Goal: Task Accomplishment & Management: Use online tool/utility

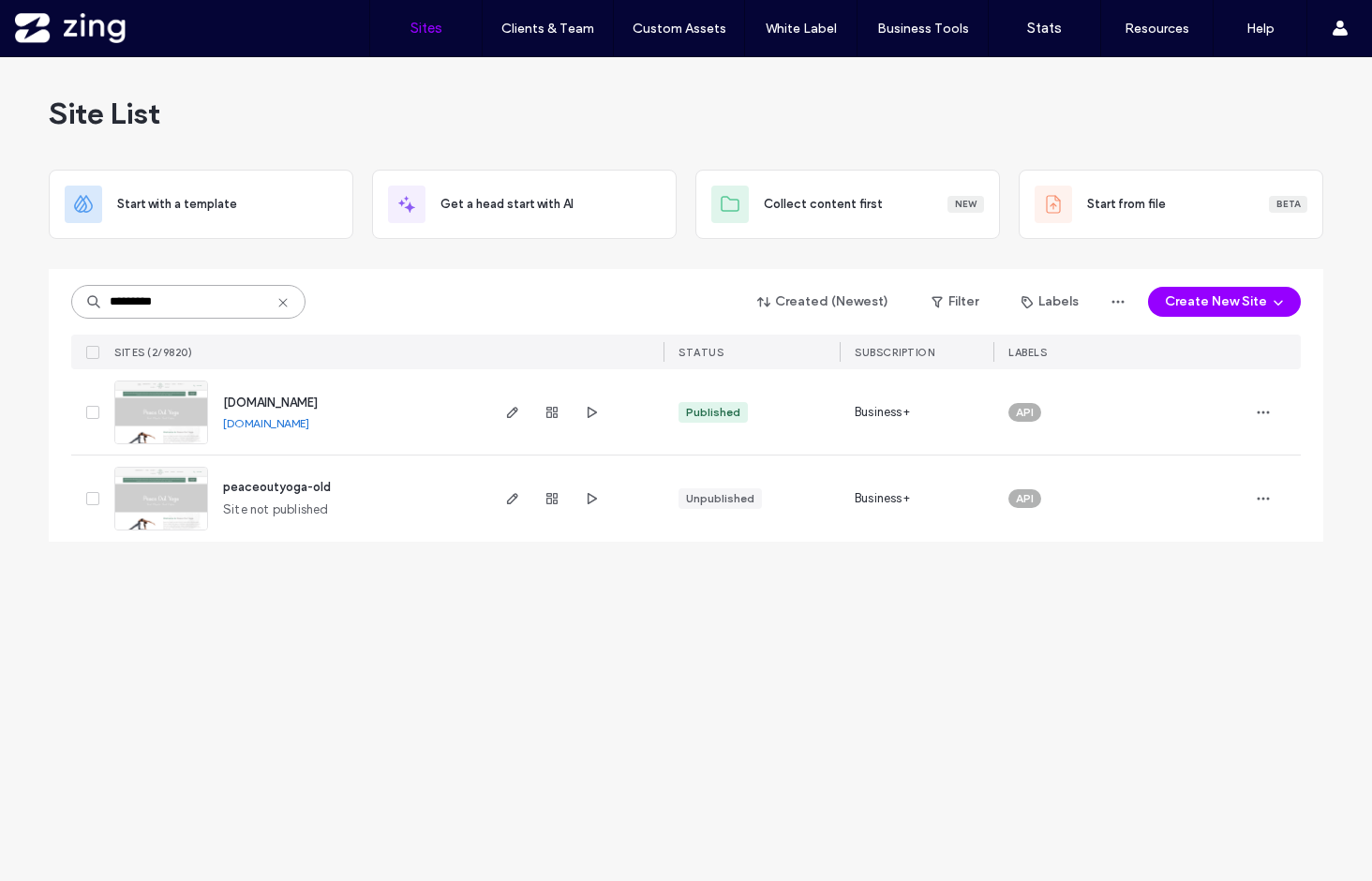
drag, startPoint x: 198, startPoint y: 301, endPoint x: 6, endPoint y: 289, distance: 192.4
click at [6, 289] on div "Site List Start with a template Get a head start with AI Collect content first …" at bounding box center [686, 469] width 1372 height 824
type input "********"
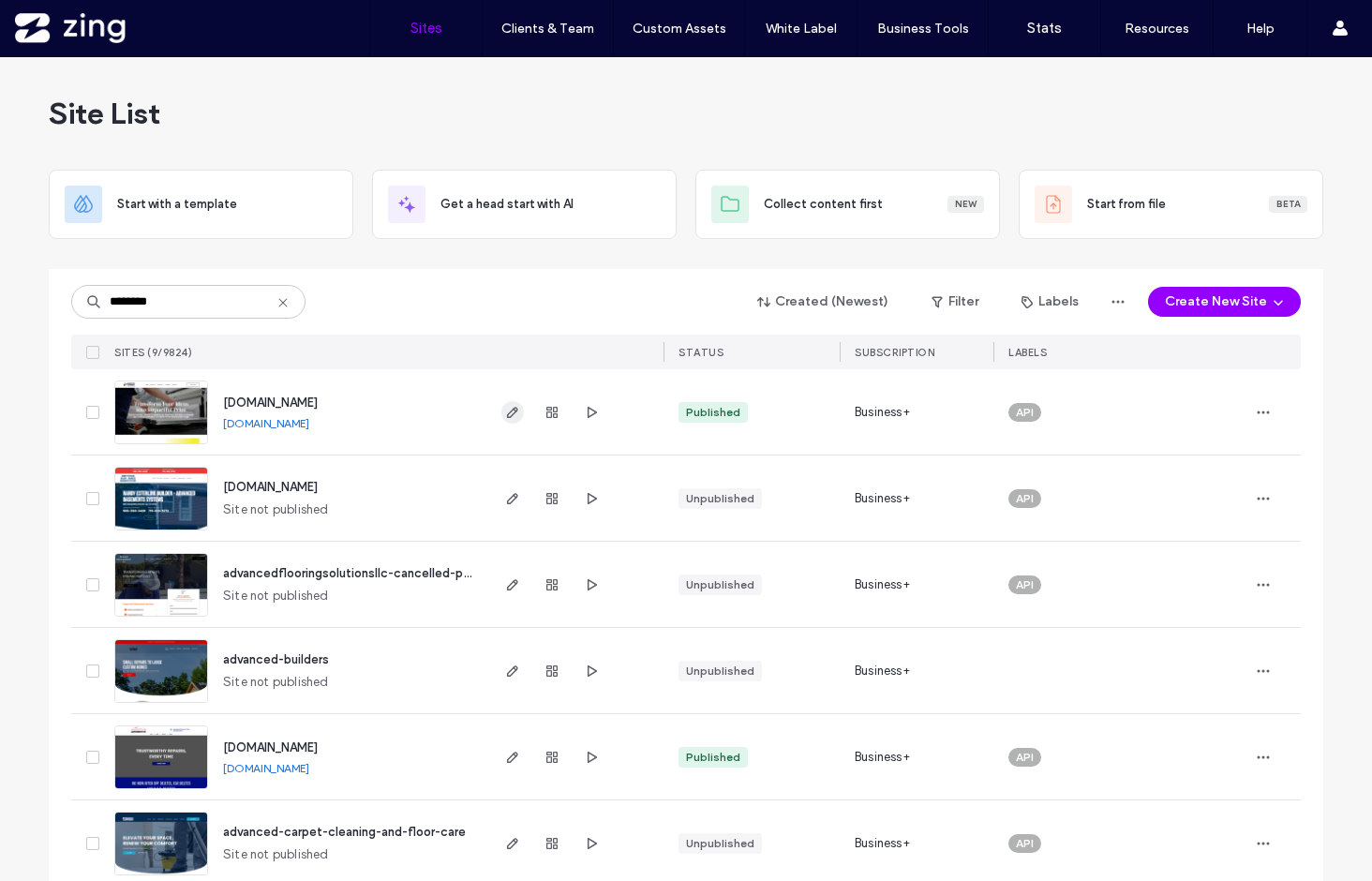
type input "********"
click at [502, 421] on span "button" at bounding box center [512, 411] width 22 height 22
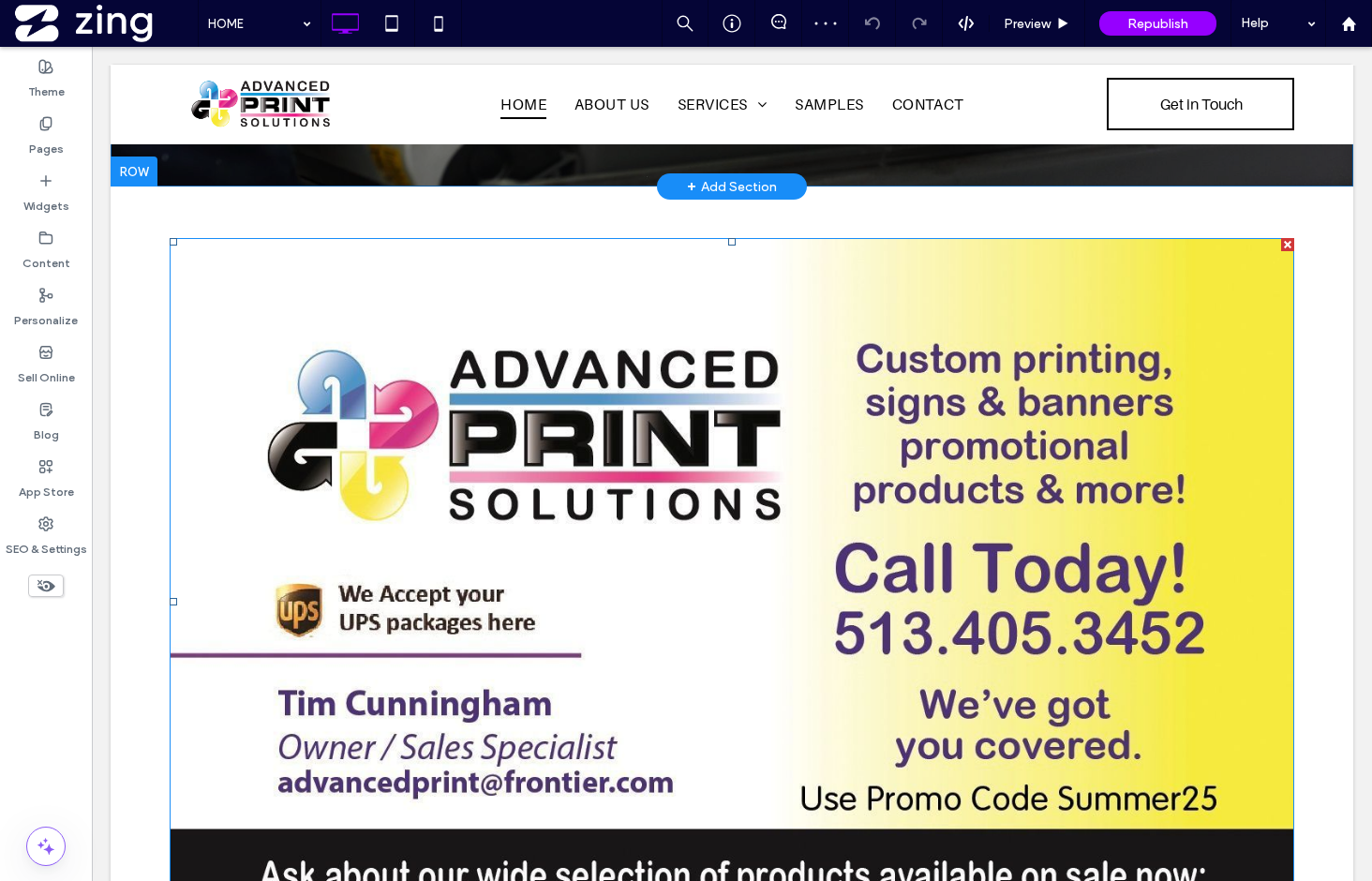
scroll to position [670, 0]
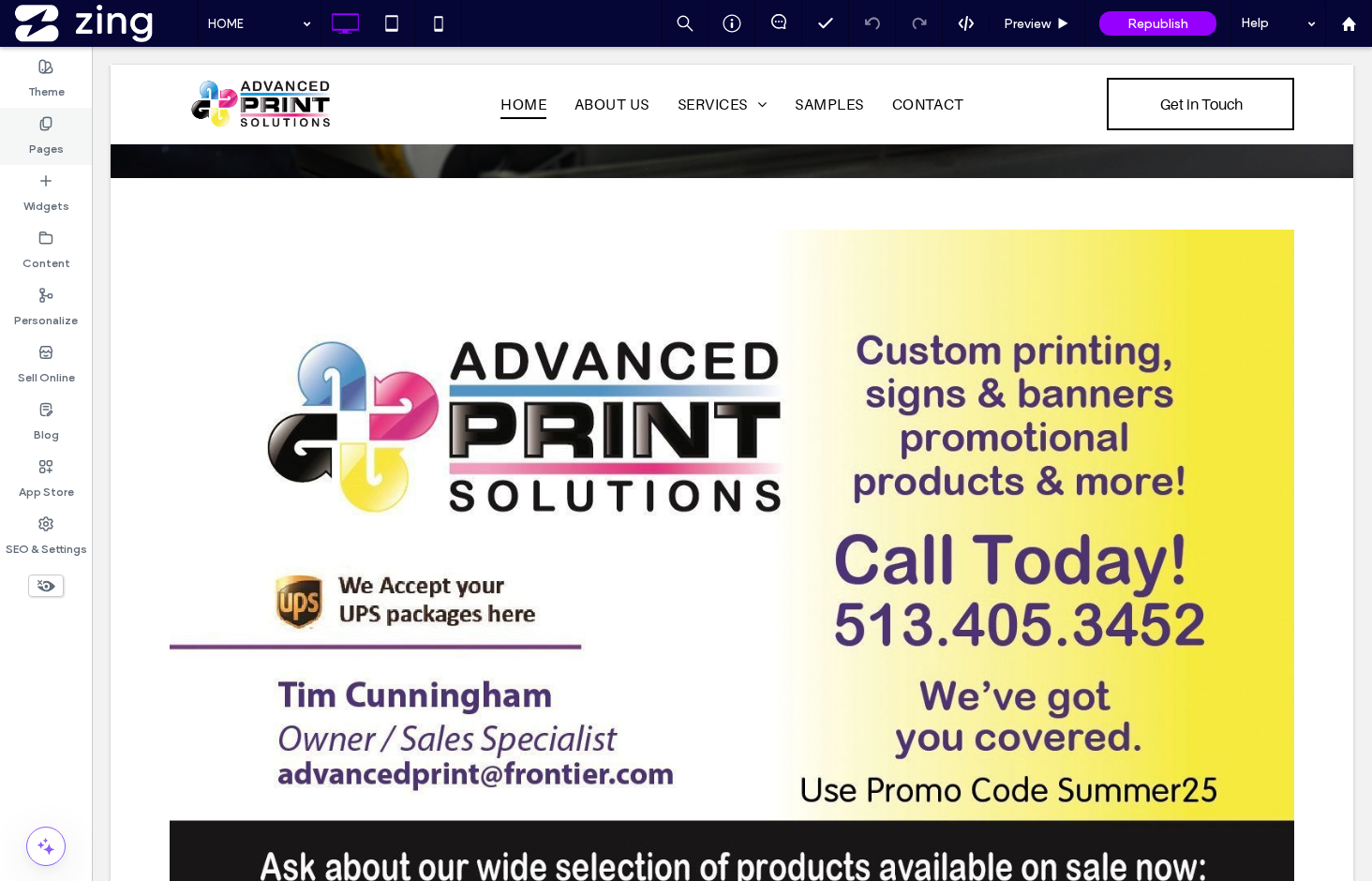
click at [63, 141] on div "Pages" at bounding box center [46, 136] width 92 height 57
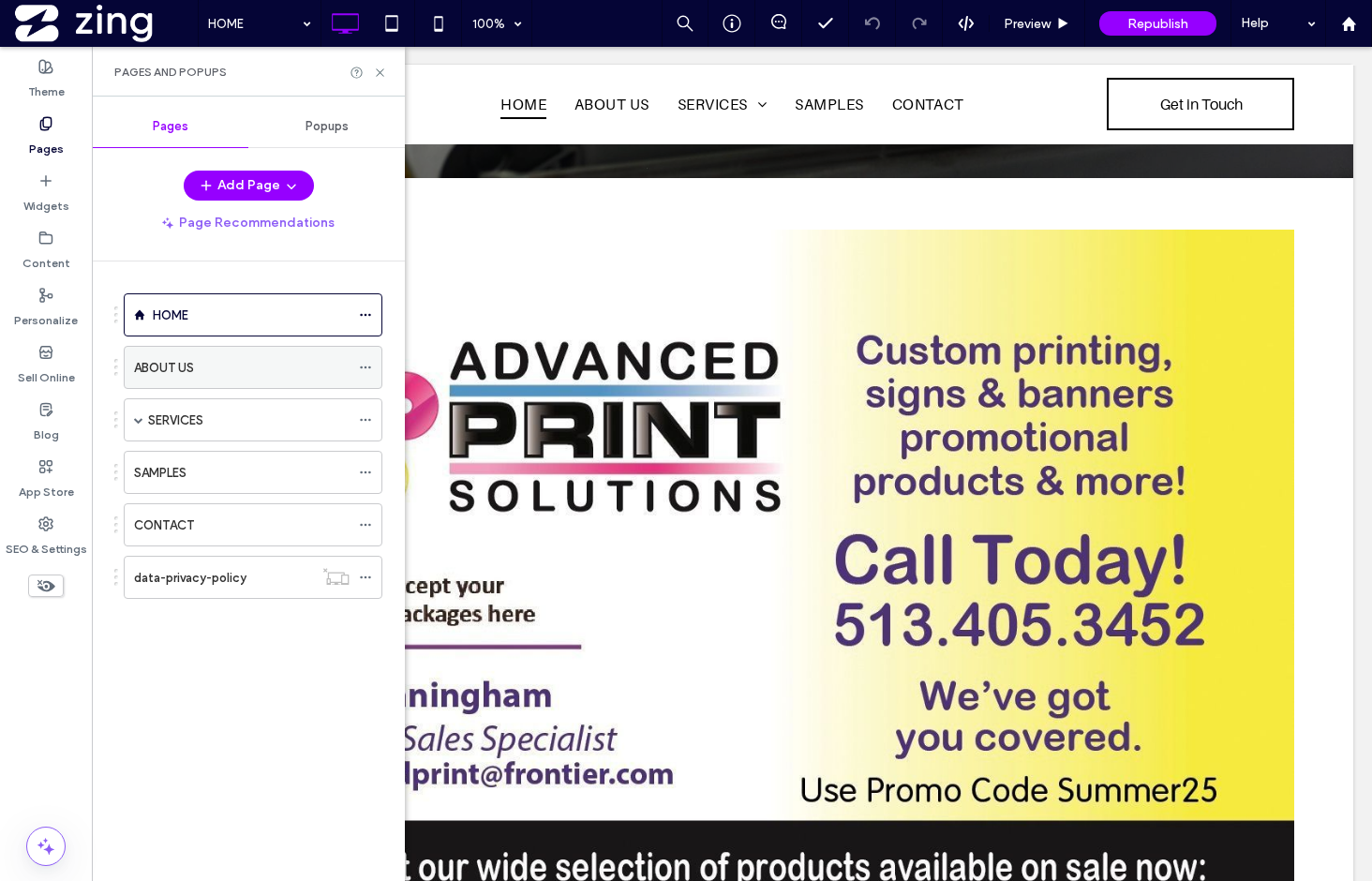
click at [258, 371] on div "ABOUT US" at bounding box center [241, 368] width 216 height 19
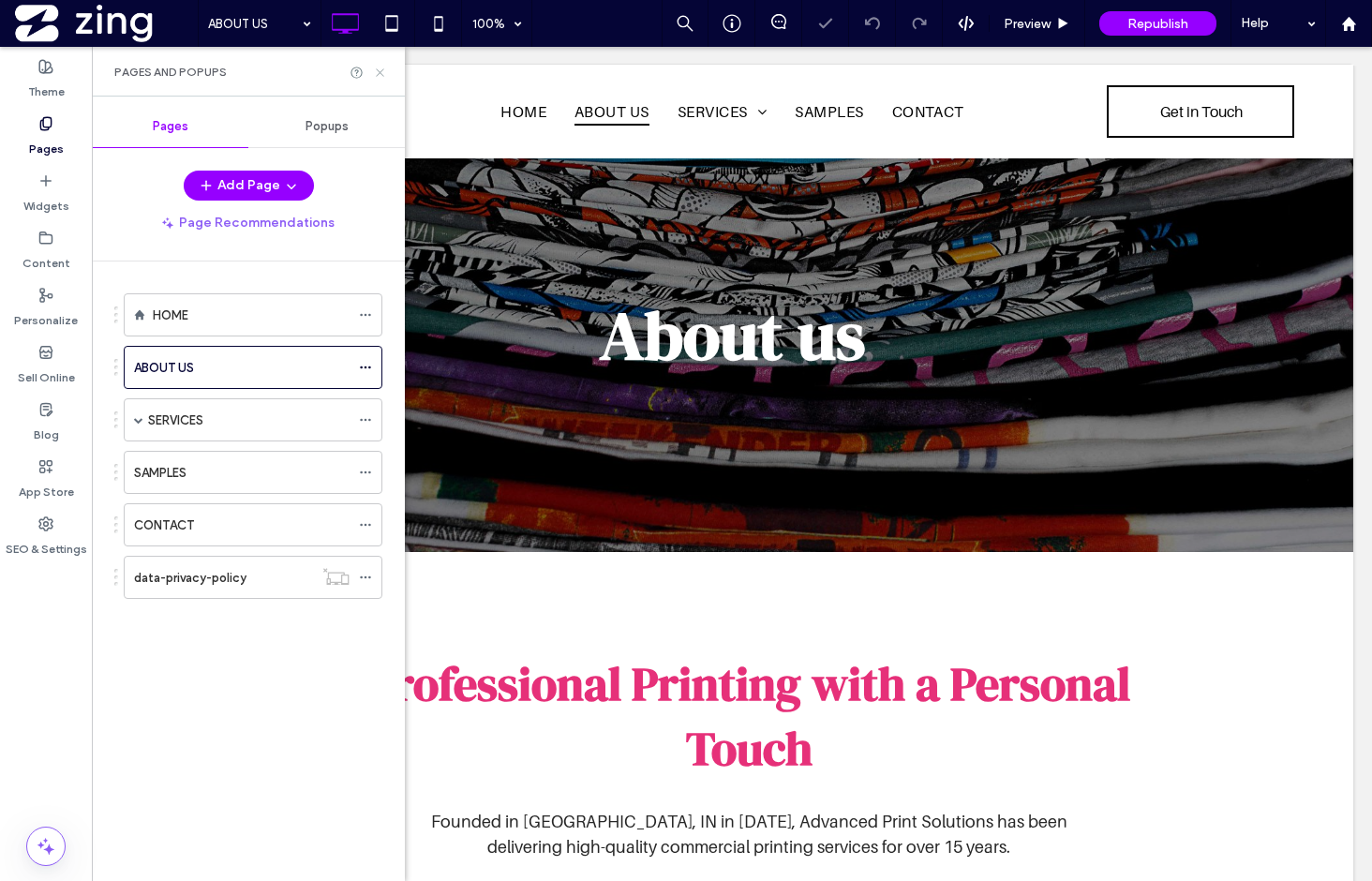
click at [379, 71] on use at bounding box center [380, 73] width 8 height 8
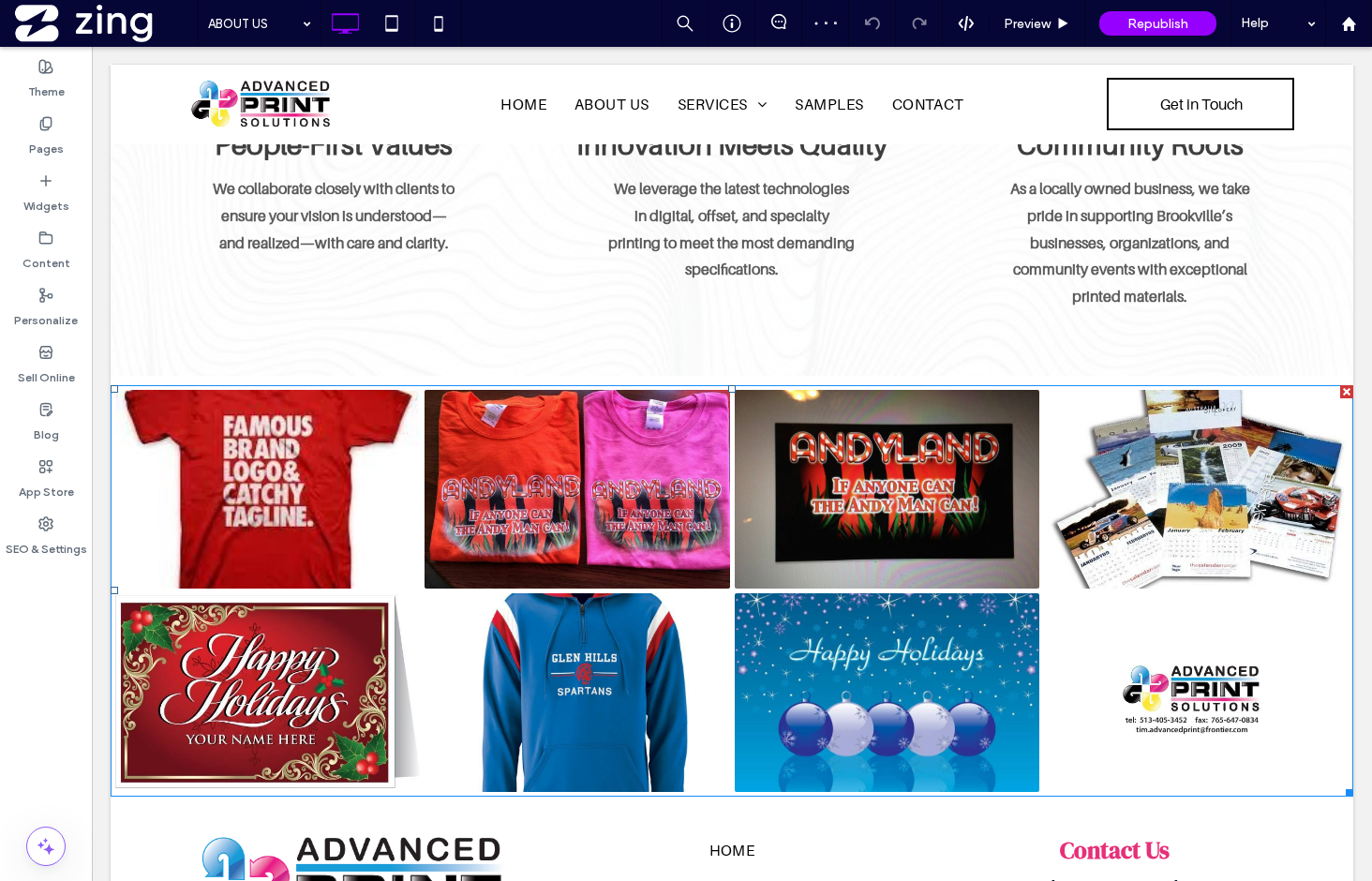
scroll to position [1828, 0]
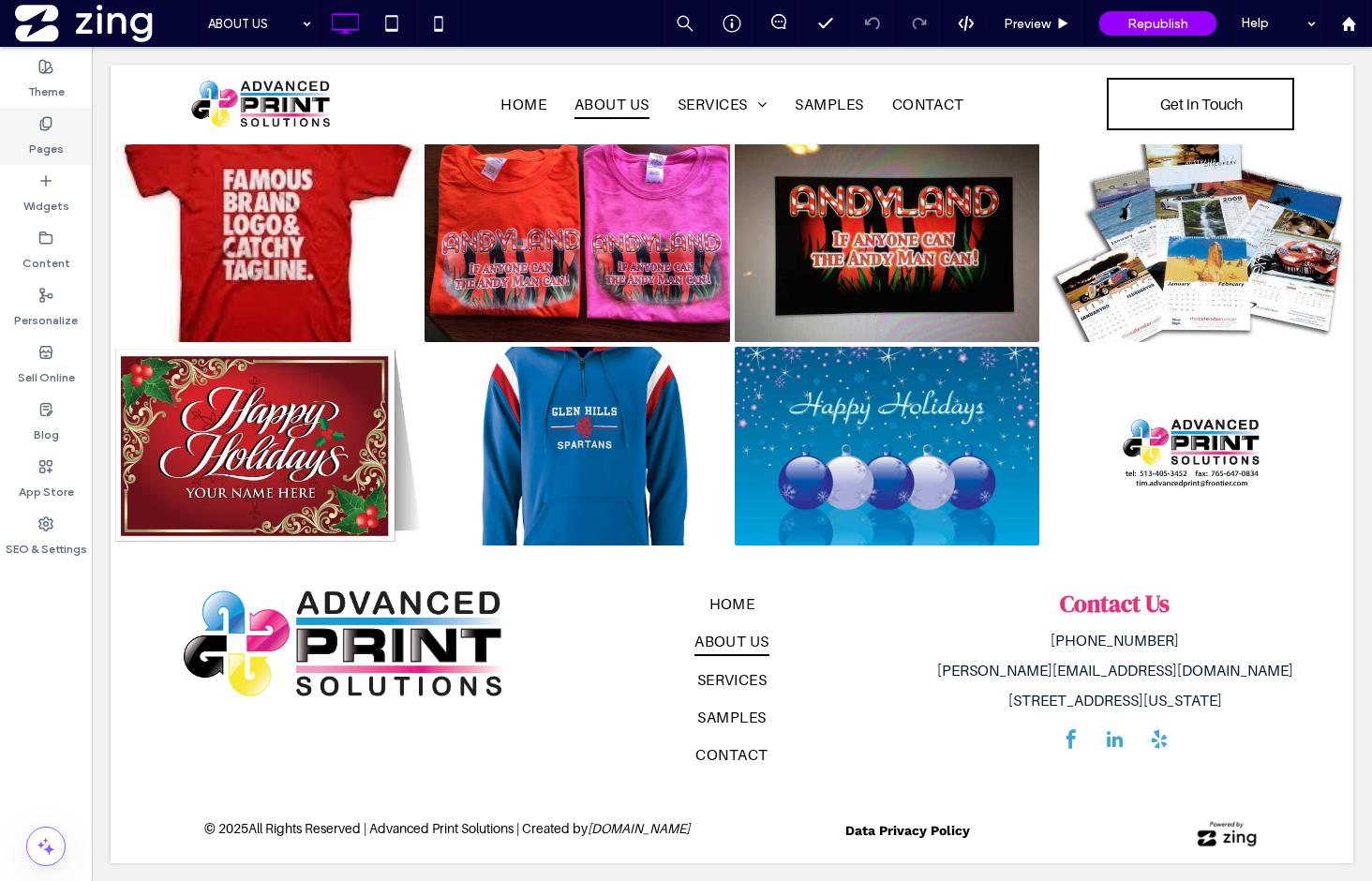
click at [47, 142] on label "Pages" at bounding box center [46, 144] width 35 height 26
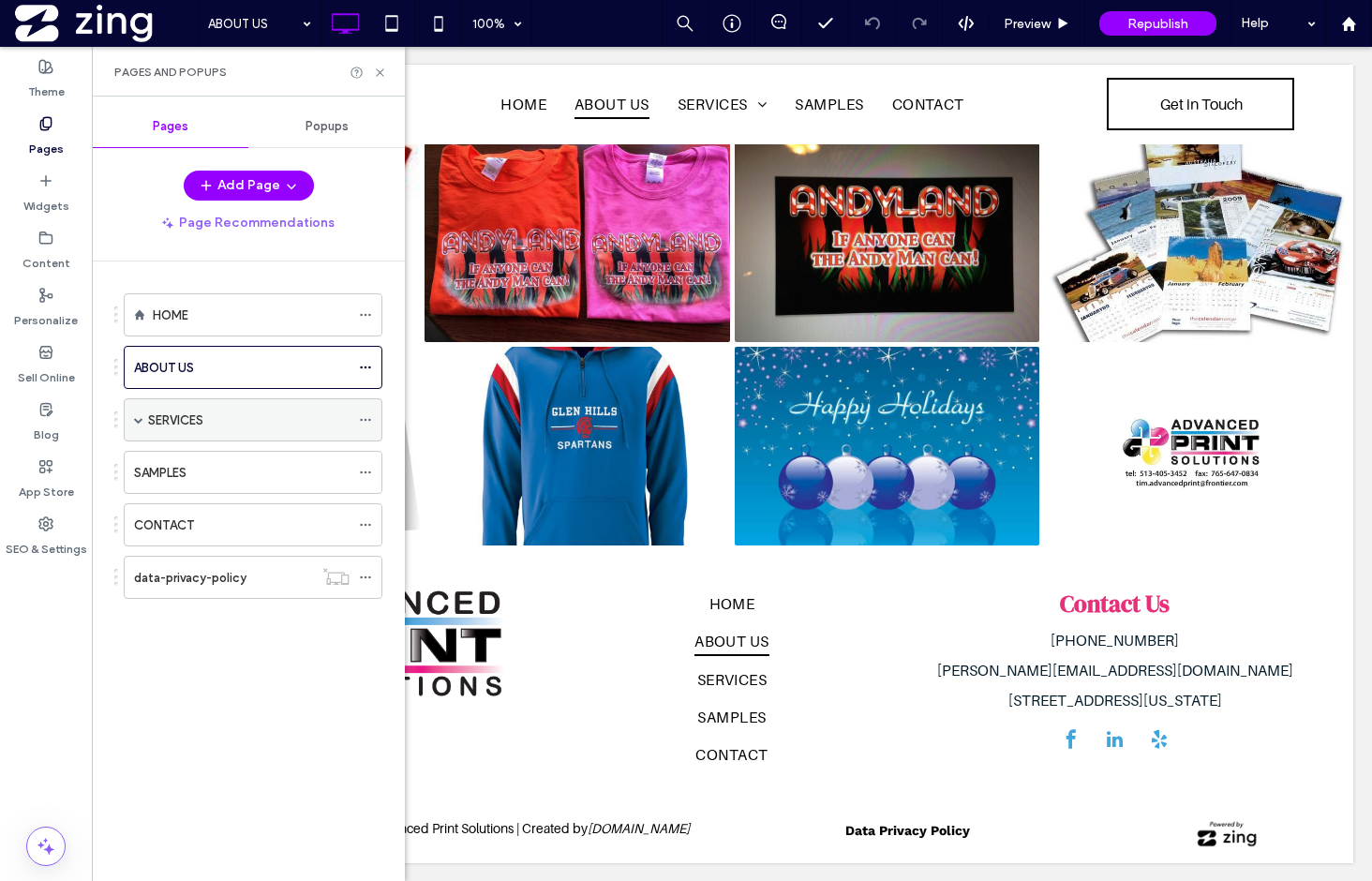
click at [250, 417] on div "SERVICES" at bounding box center [249, 420] width 201 height 19
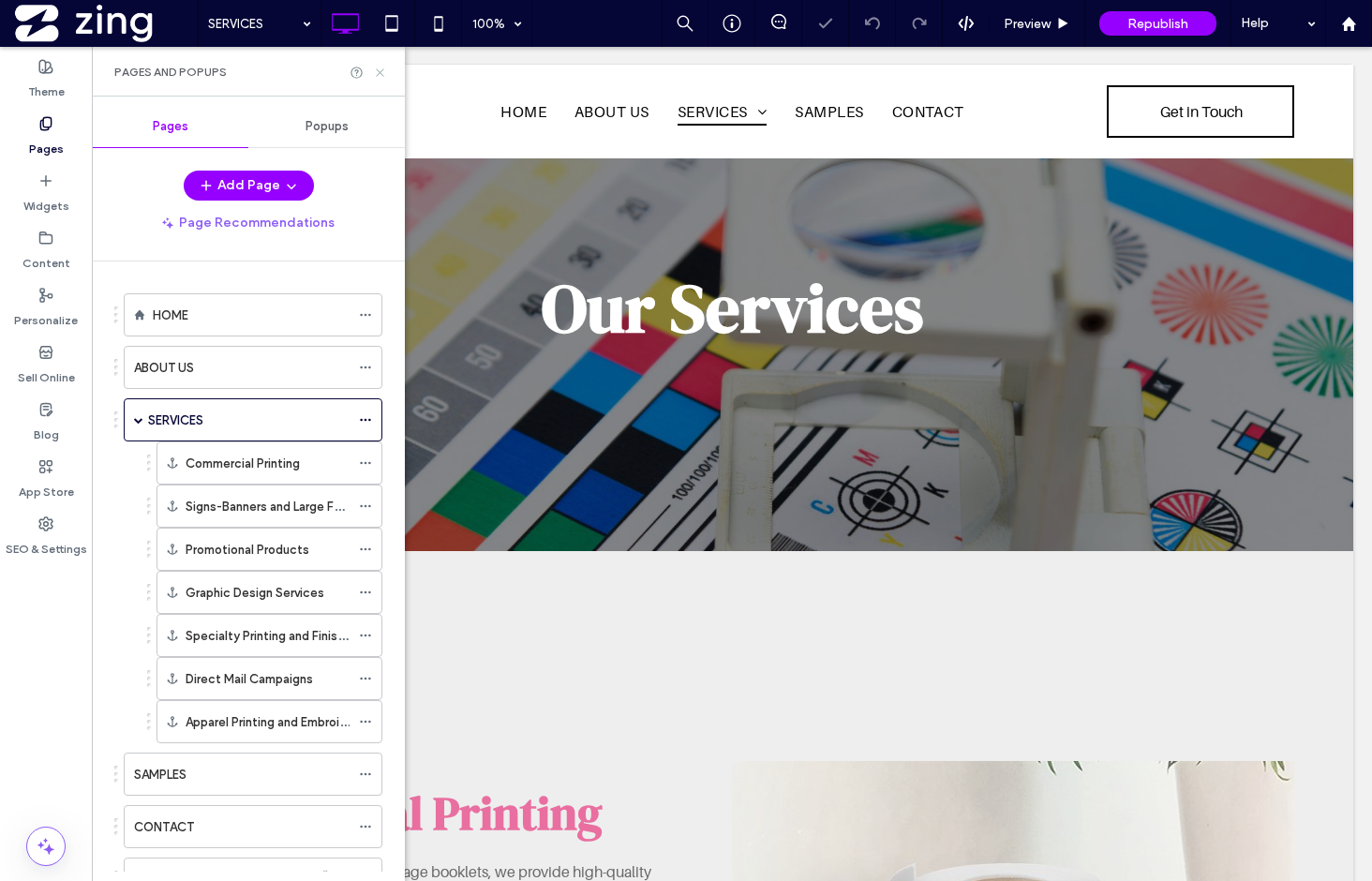
click at [376, 75] on use at bounding box center [380, 73] width 8 height 8
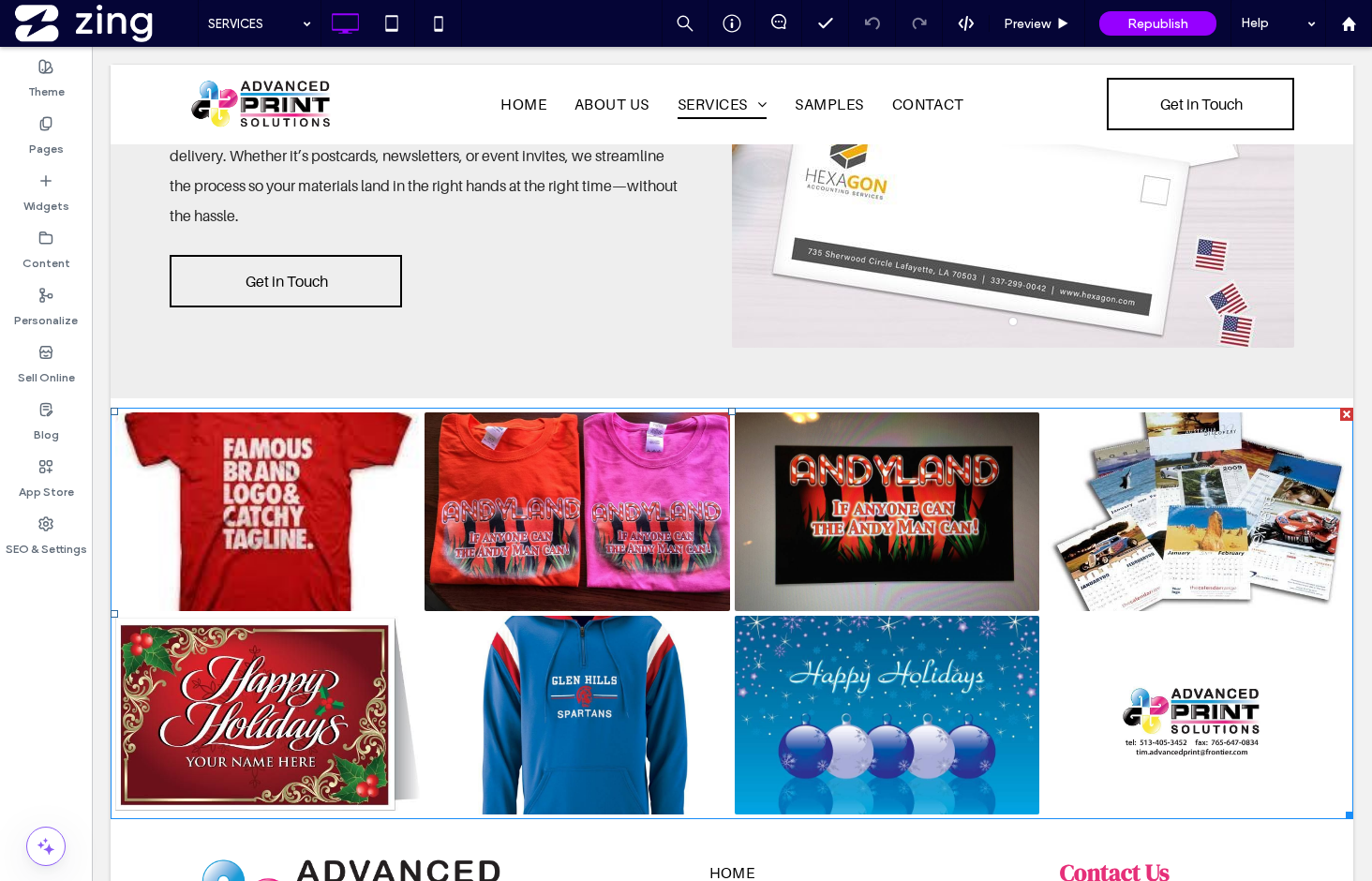
scroll to position [3822, 0]
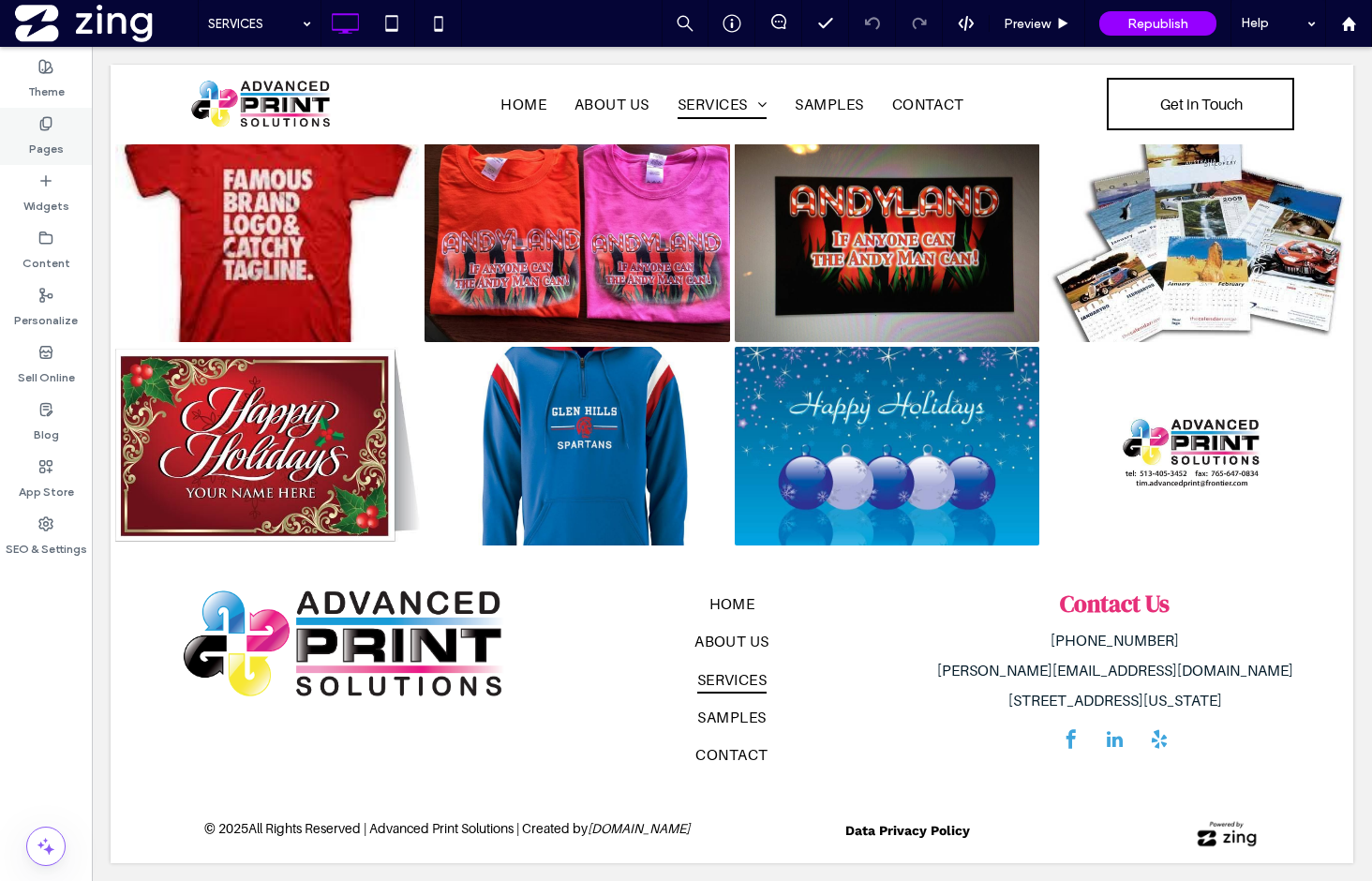
click at [48, 129] on use at bounding box center [46, 123] width 11 height 13
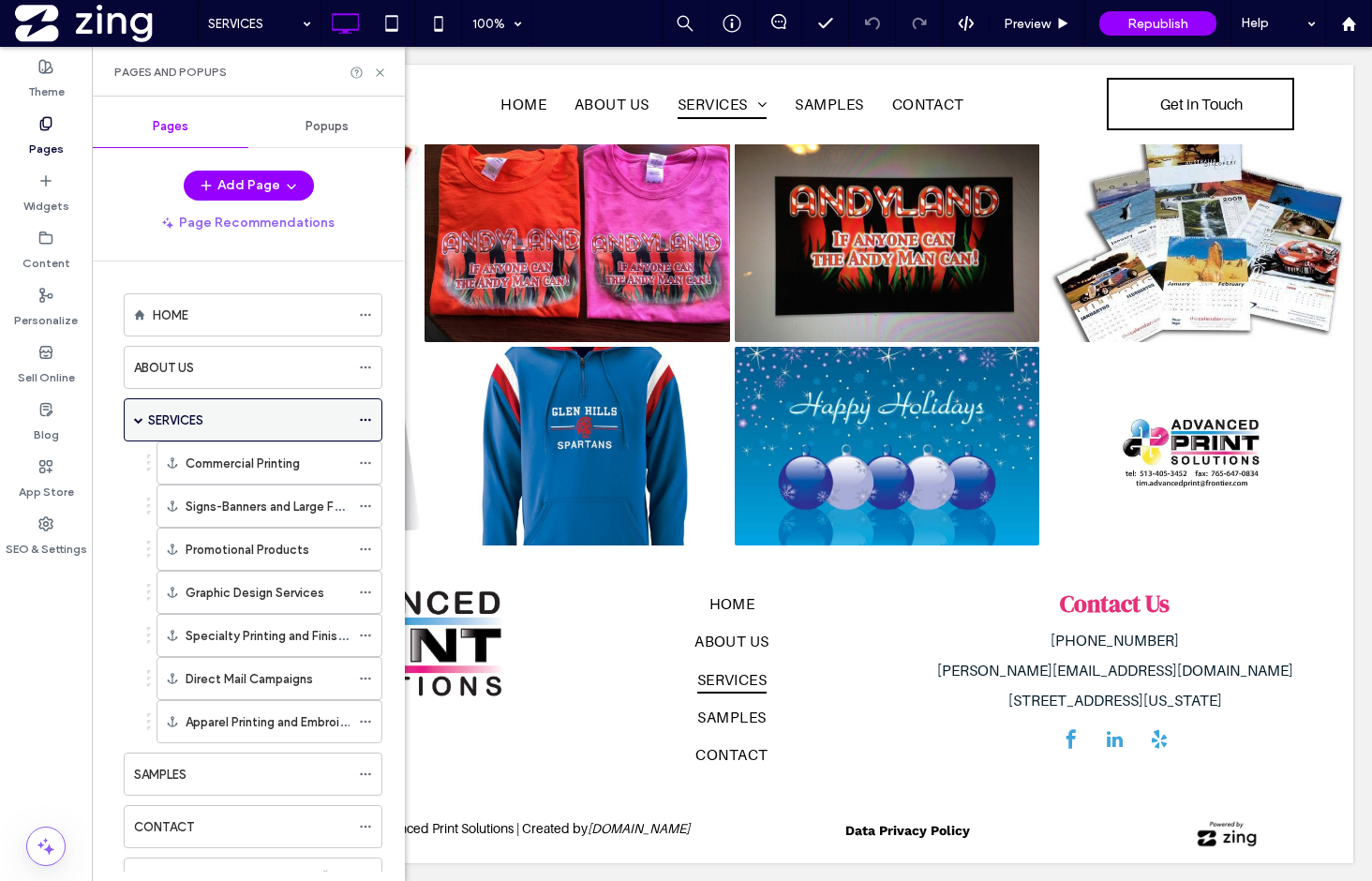
click at [139, 418] on span at bounding box center [138, 420] width 10 height 10
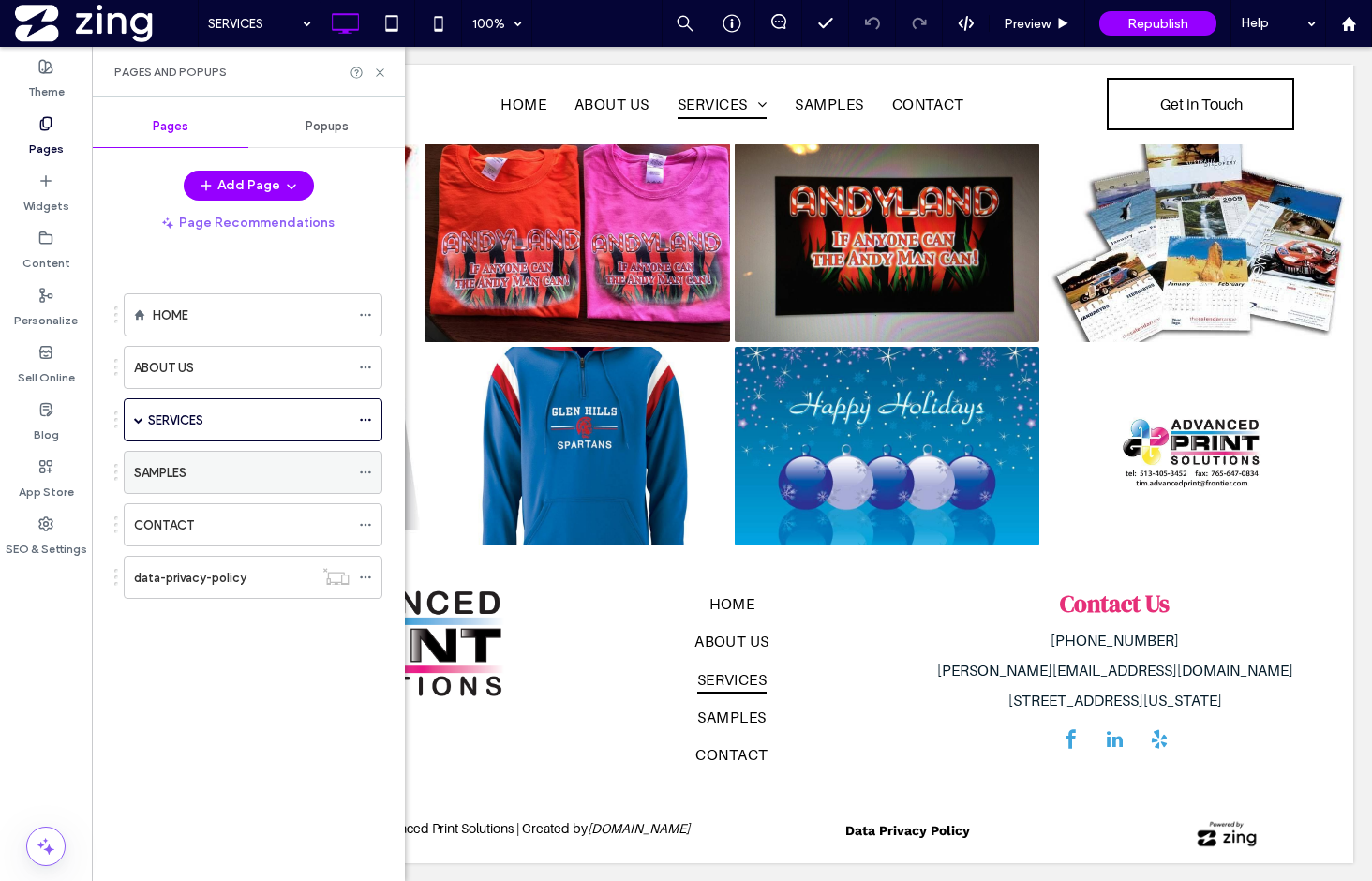
click at [229, 481] on div "SAMPLES" at bounding box center [241, 472] width 216 height 19
click at [381, 69] on icon at bounding box center [380, 73] width 15 height 15
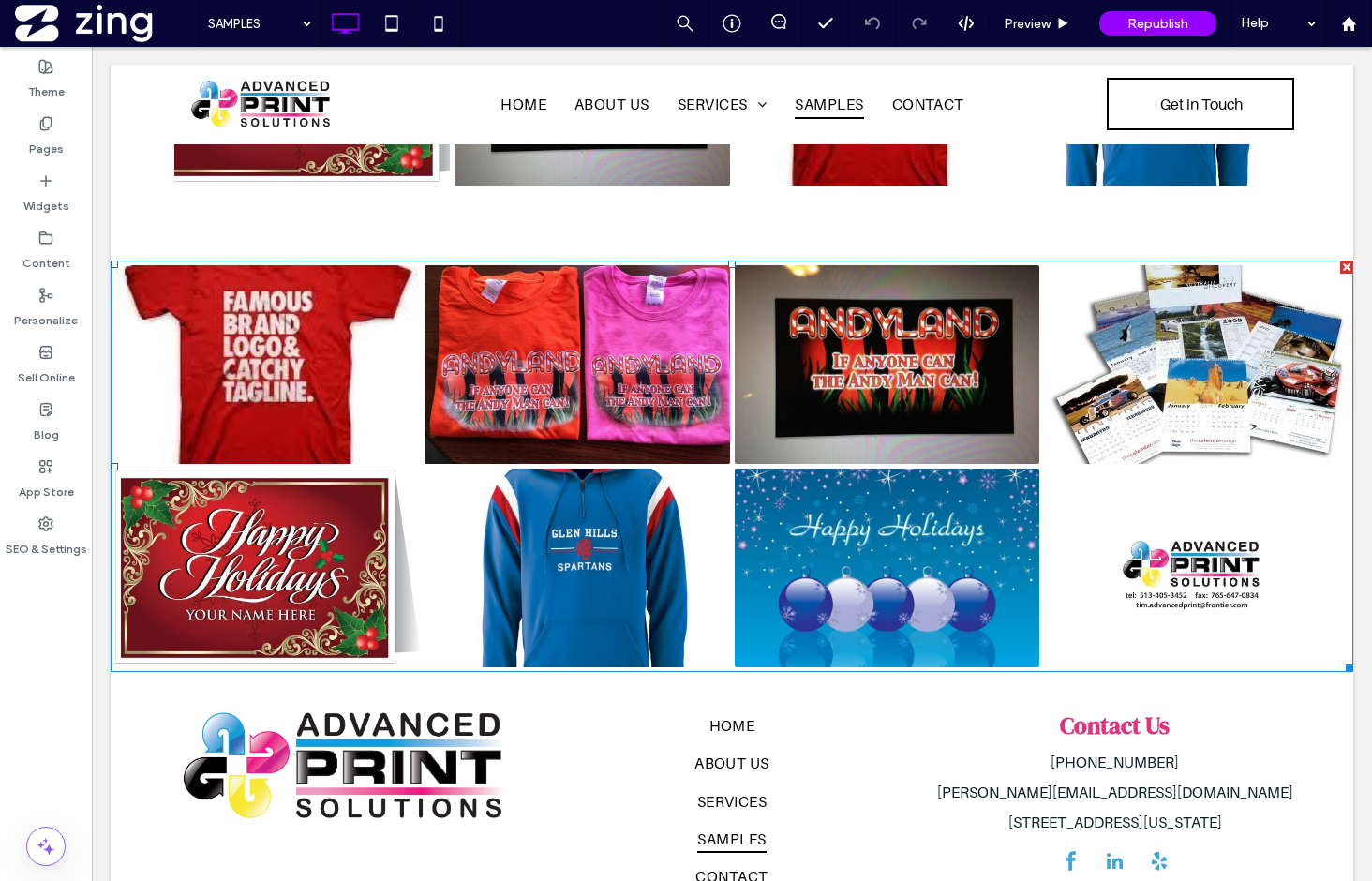
scroll to position [1444, 0]
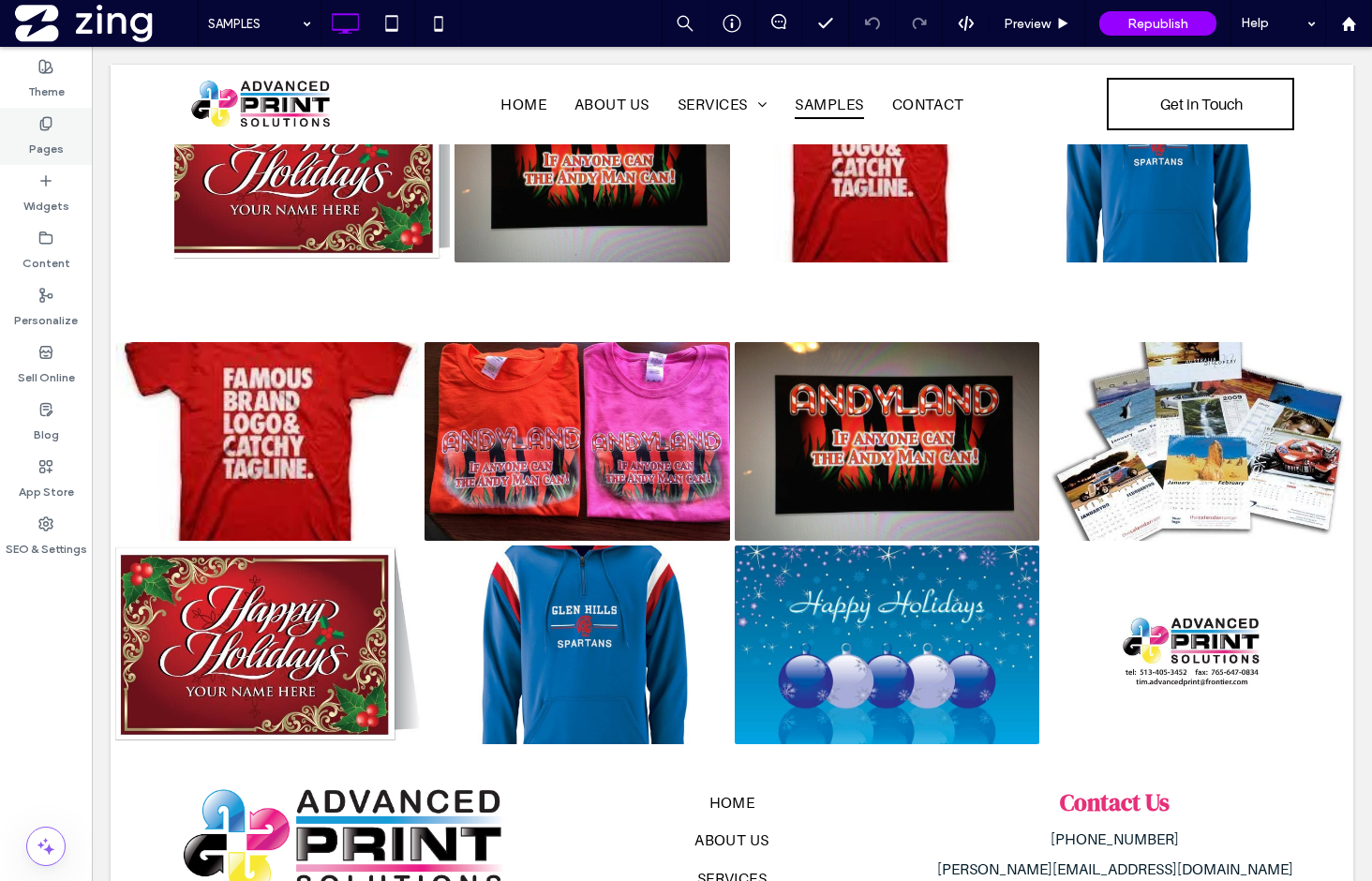
click at [47, 118] on icon at bounding box center [46, 123] width 15 height 15
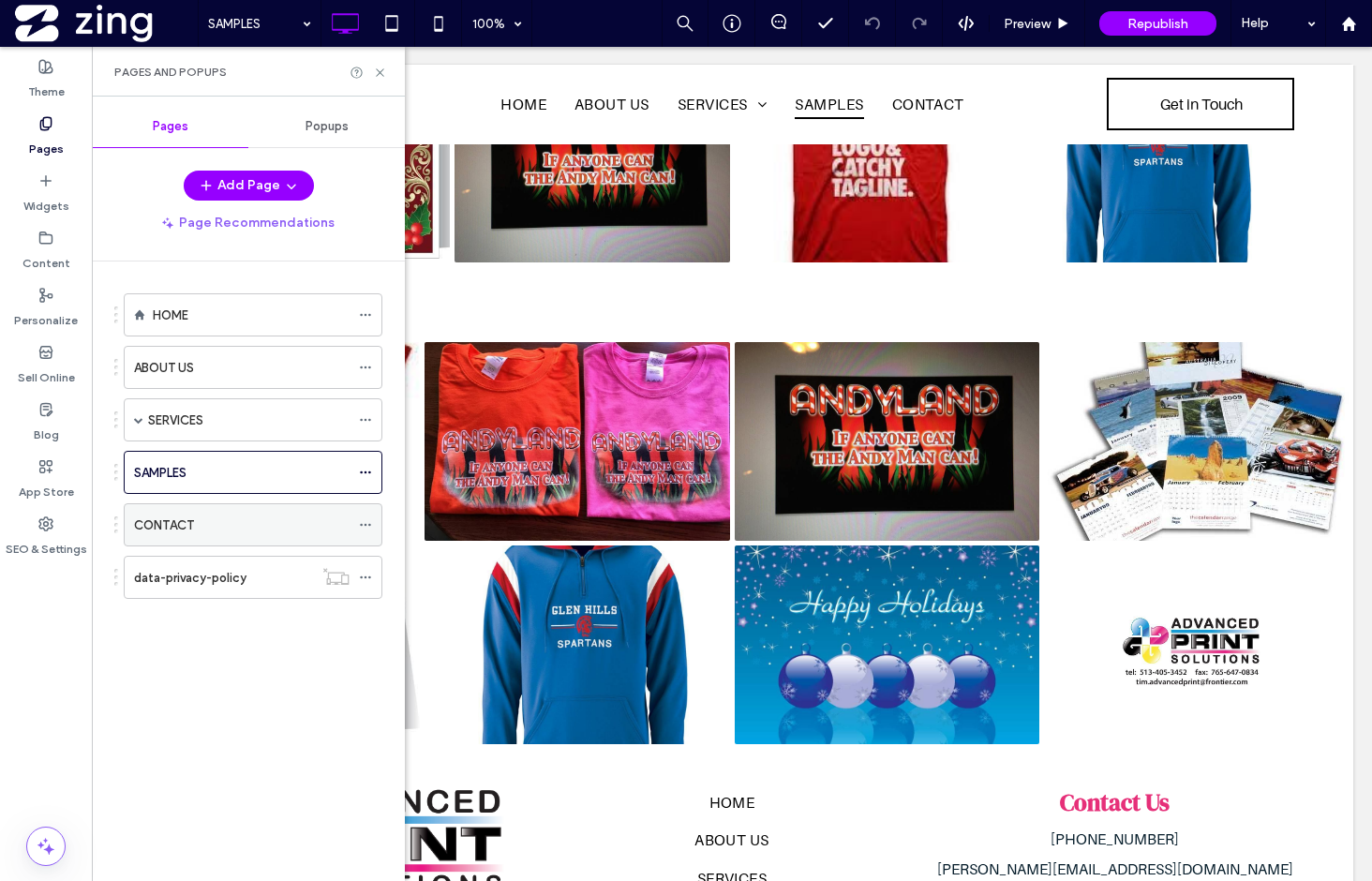
click at [234, 514] on div "CONTACT" at bounding box center [241, 525] width 216 height 42
click at [387, 72] on div "Pages and Popups" at bounding box center [248, 71] width 313 height 49
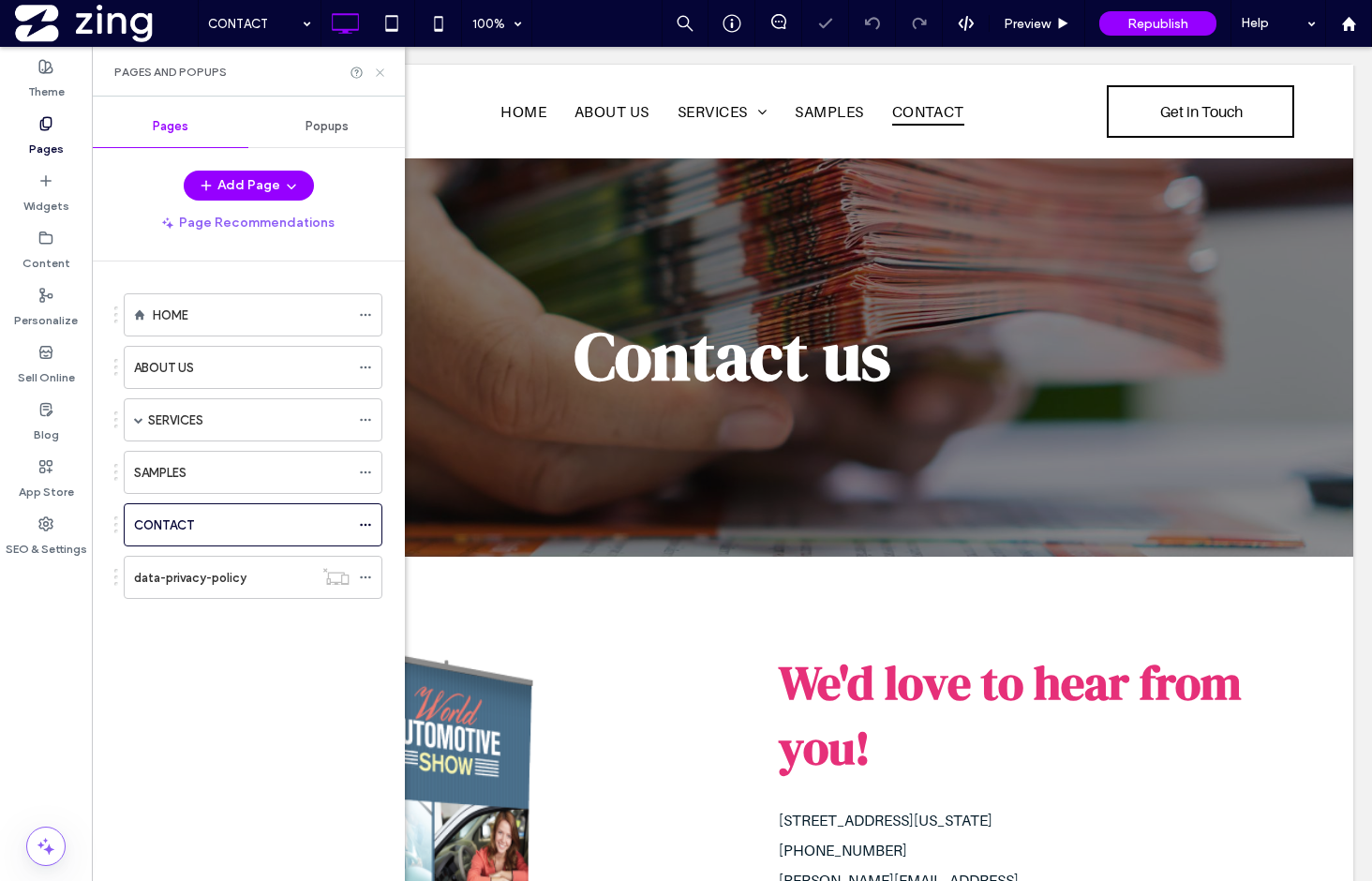
click at [381, 72] on use at bounding box center [380, 73] width 8 height 8
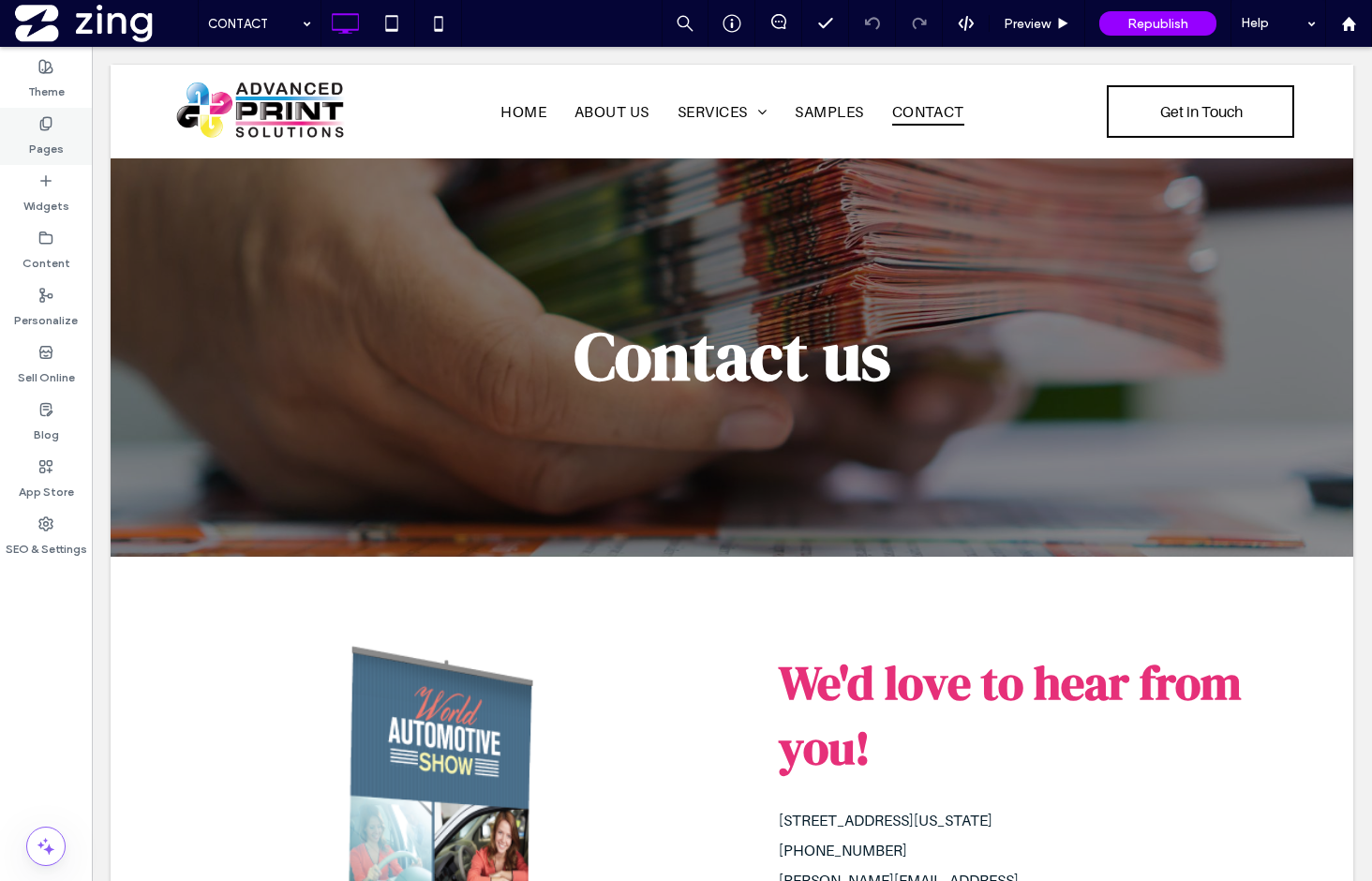
click at [57, 125] on div "Pages" at bounding box center [46, 136] width 92 height 57
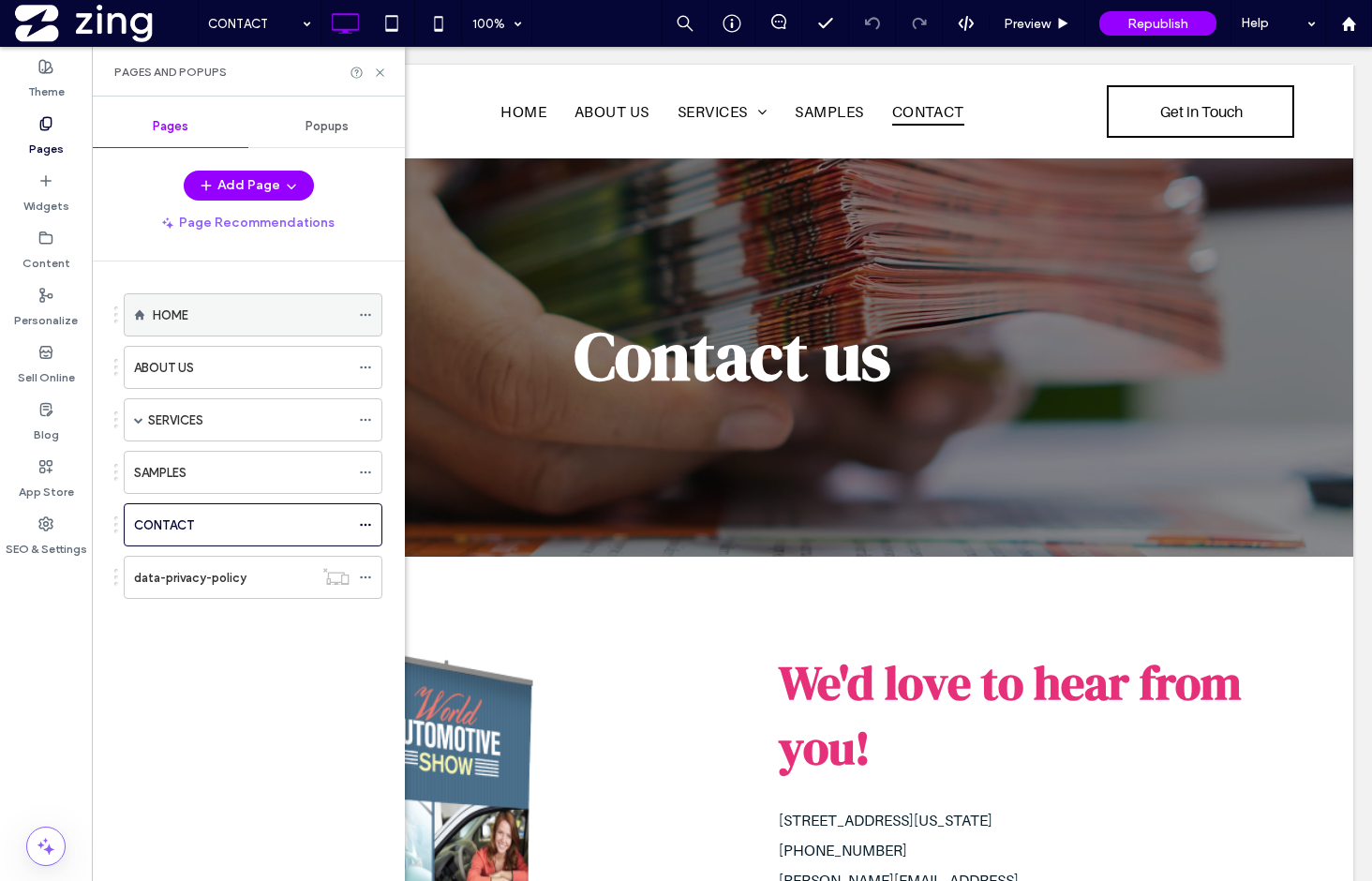
click at [187, 332] on div "HOME" at bounding box center [251, 315] width 197 height 42
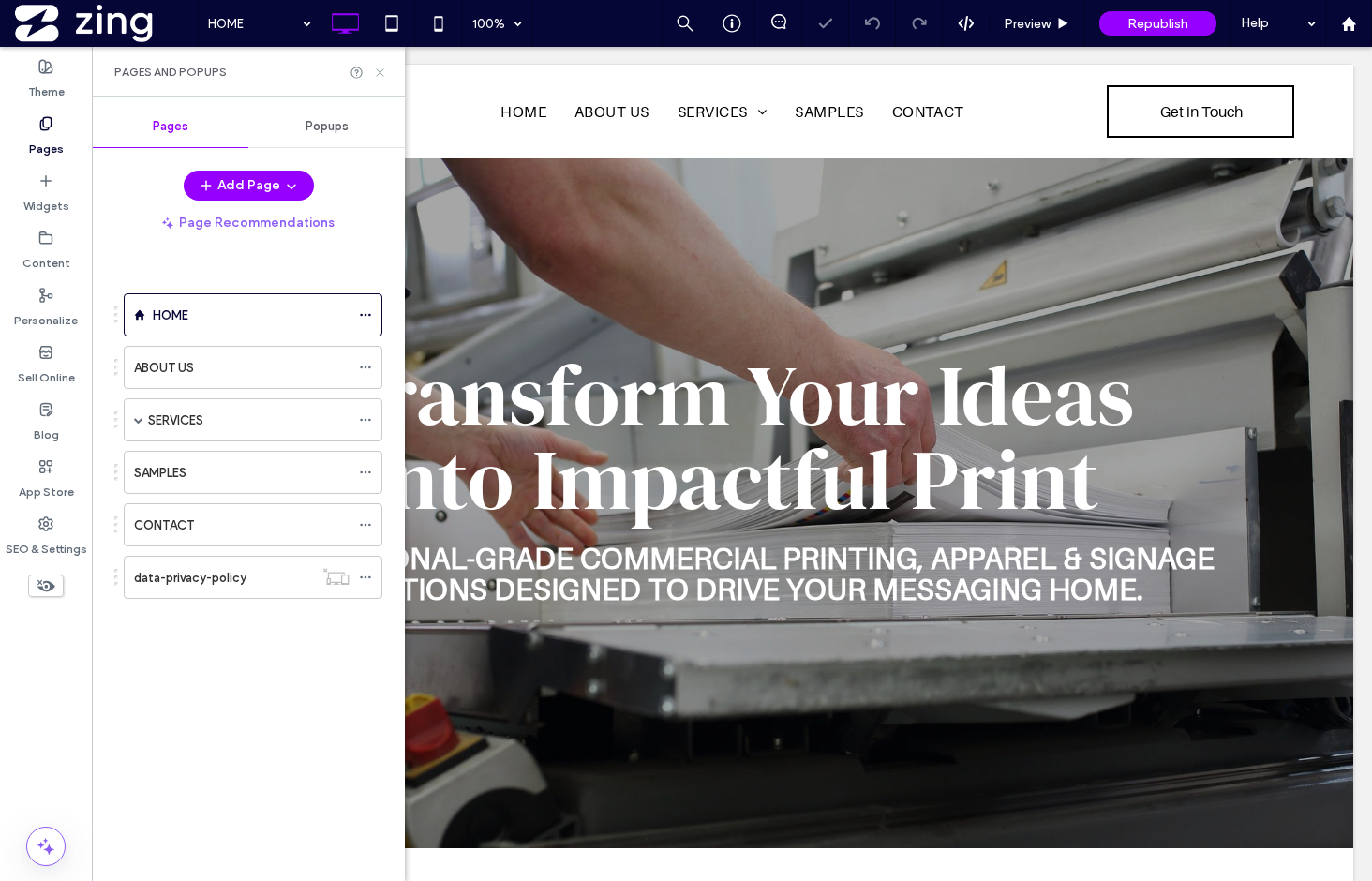
click at [379, 74] on use at bounding box center [380, 73] width 8 height 8
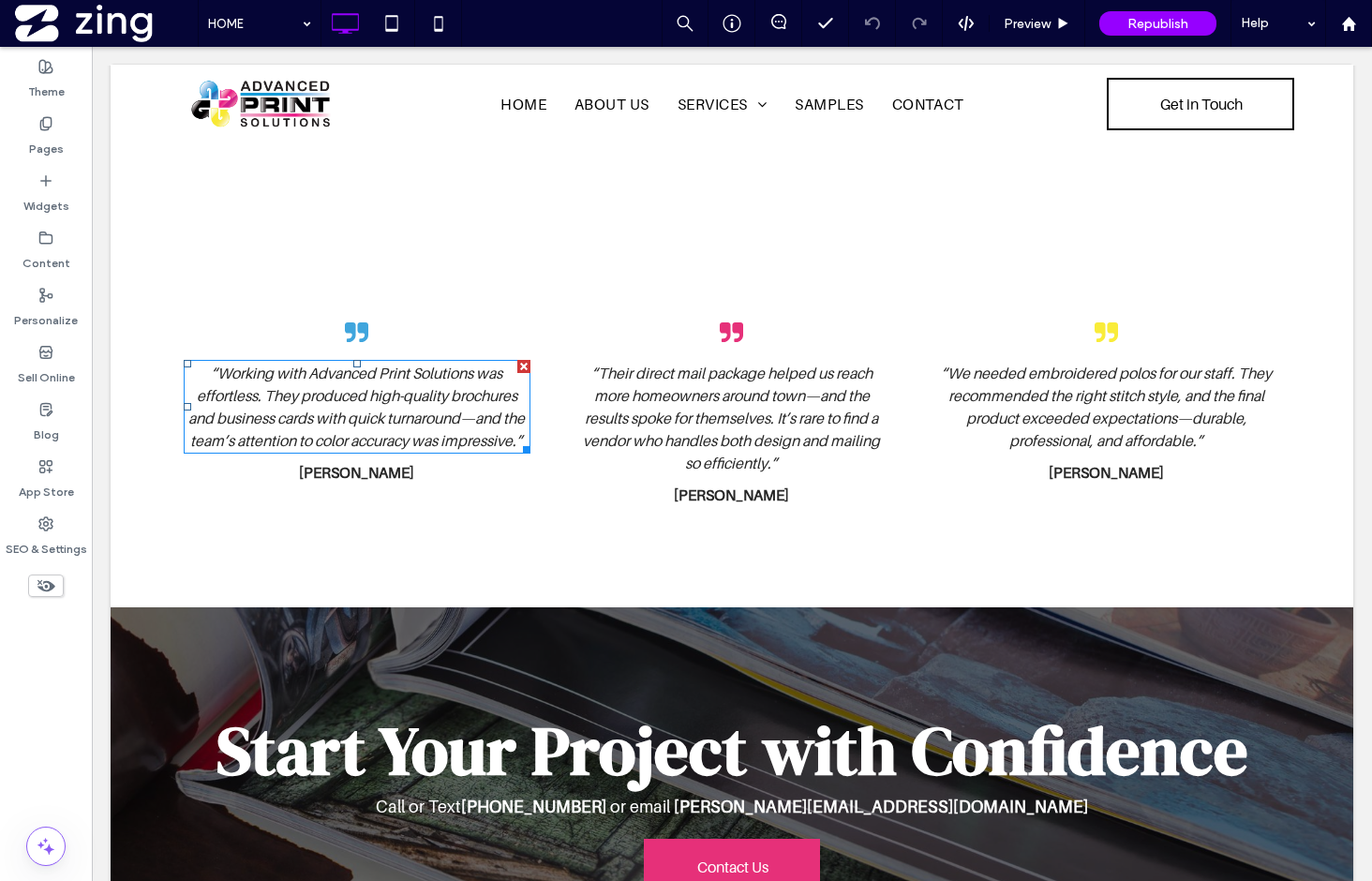
scroll to position [3115, 0]
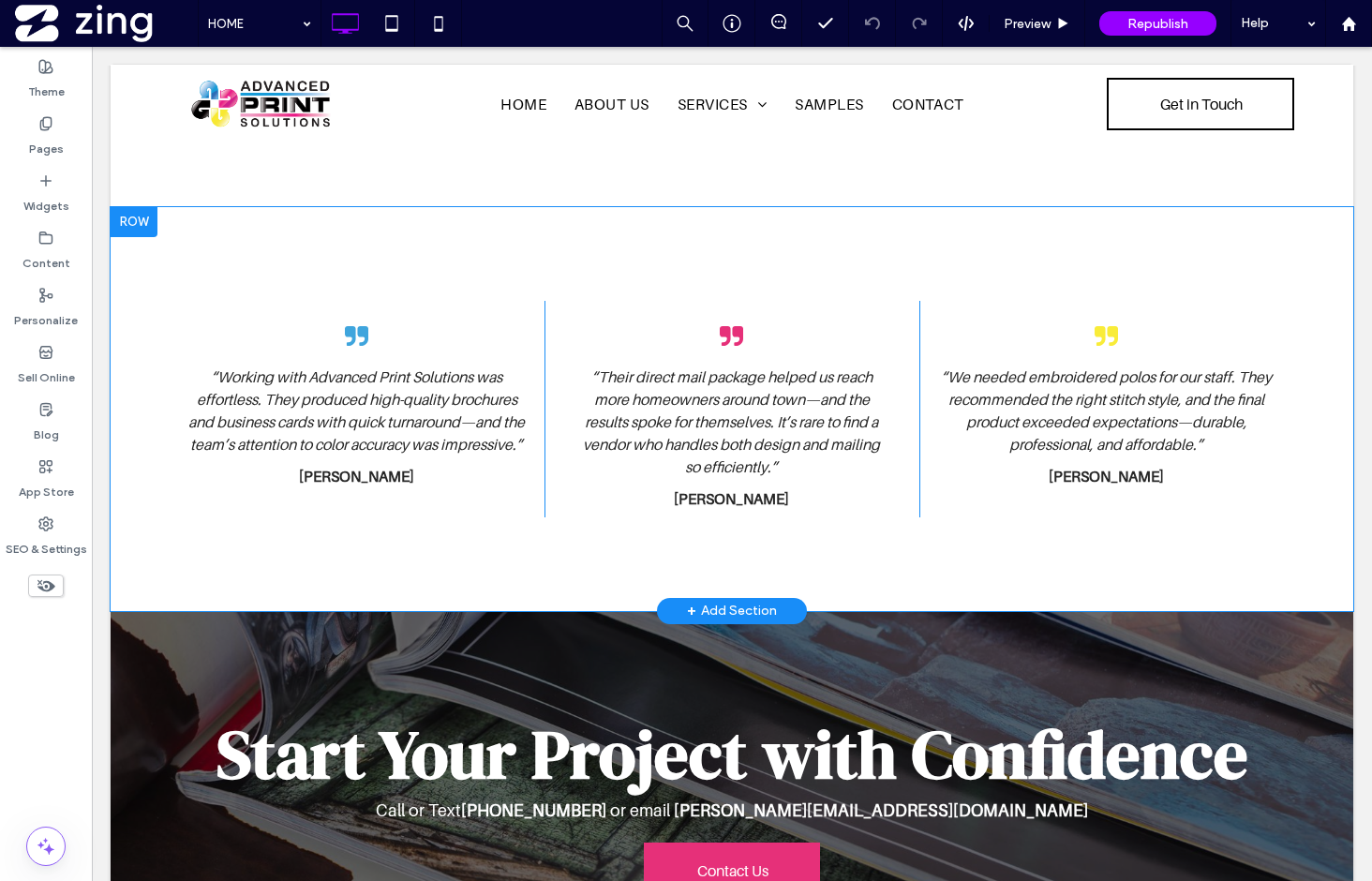
click at [685, 598] on div "+ Add Section" at bounding box center [732, 611] width 150 height 26
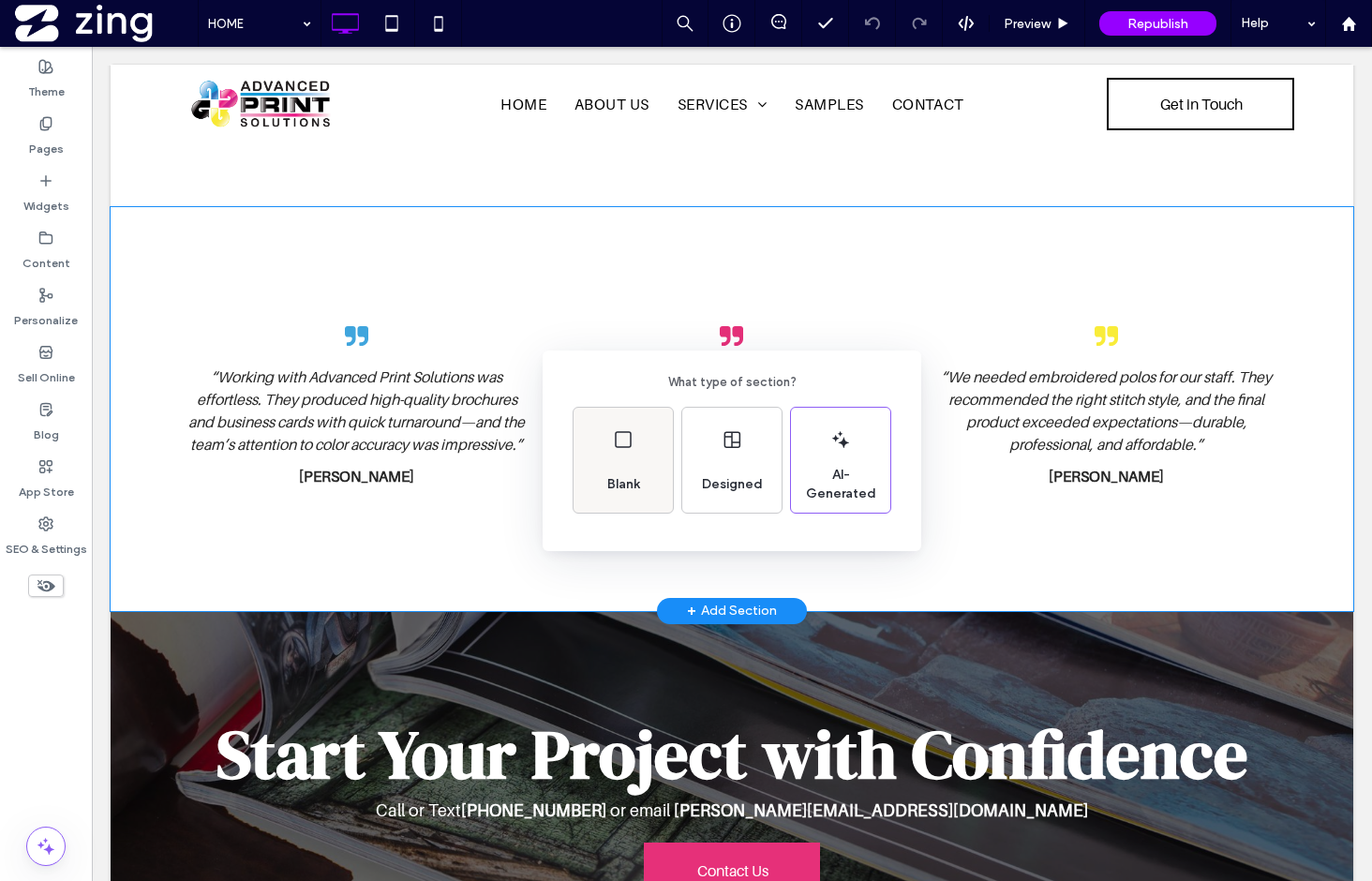
click at [630, 452] on div "Blank" at bounding box center [624, 460] width 100 height 105
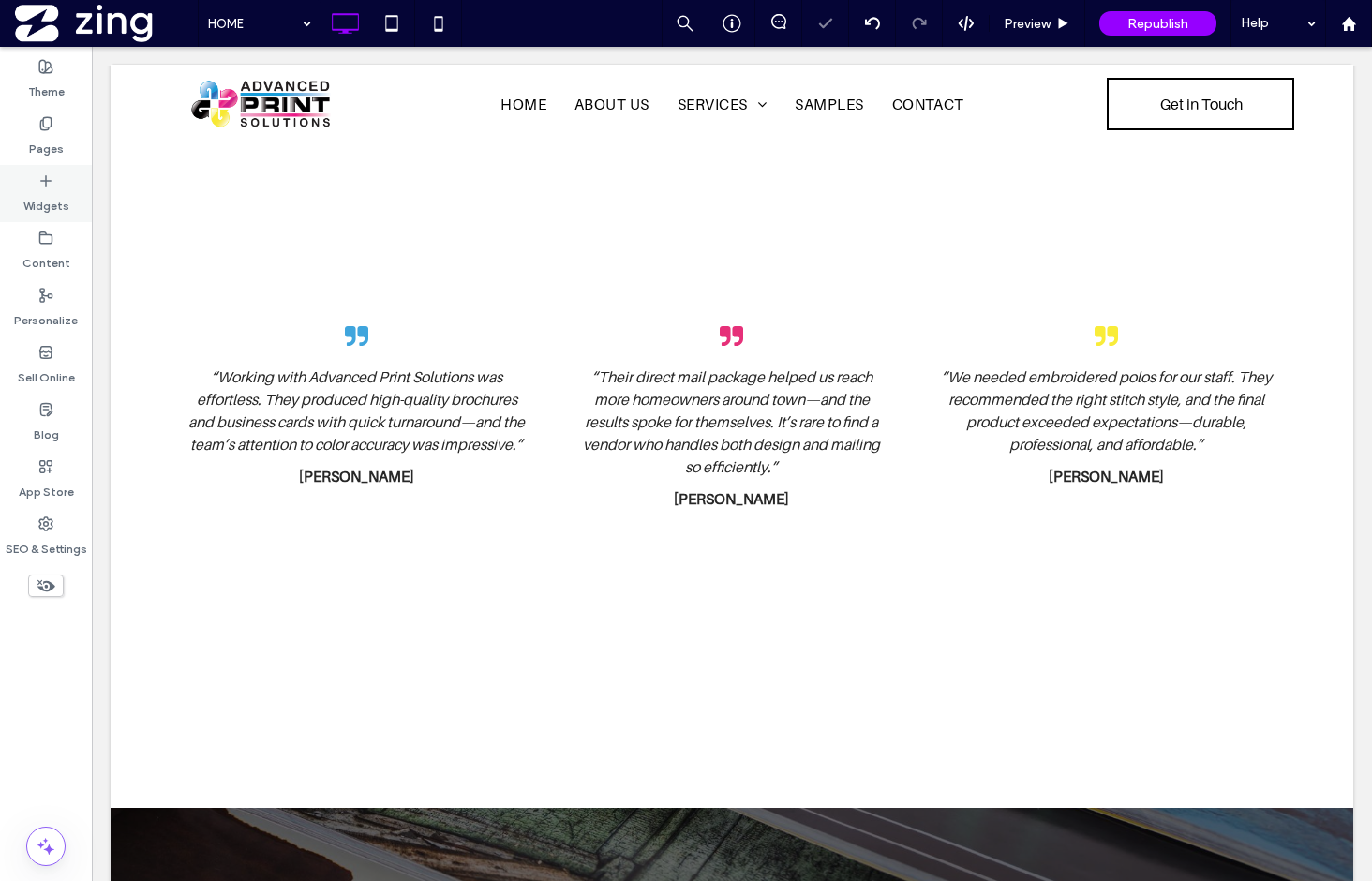
click at [54, 207] on label "Widgets" at bounding box center [46, 201] width 46 height 26
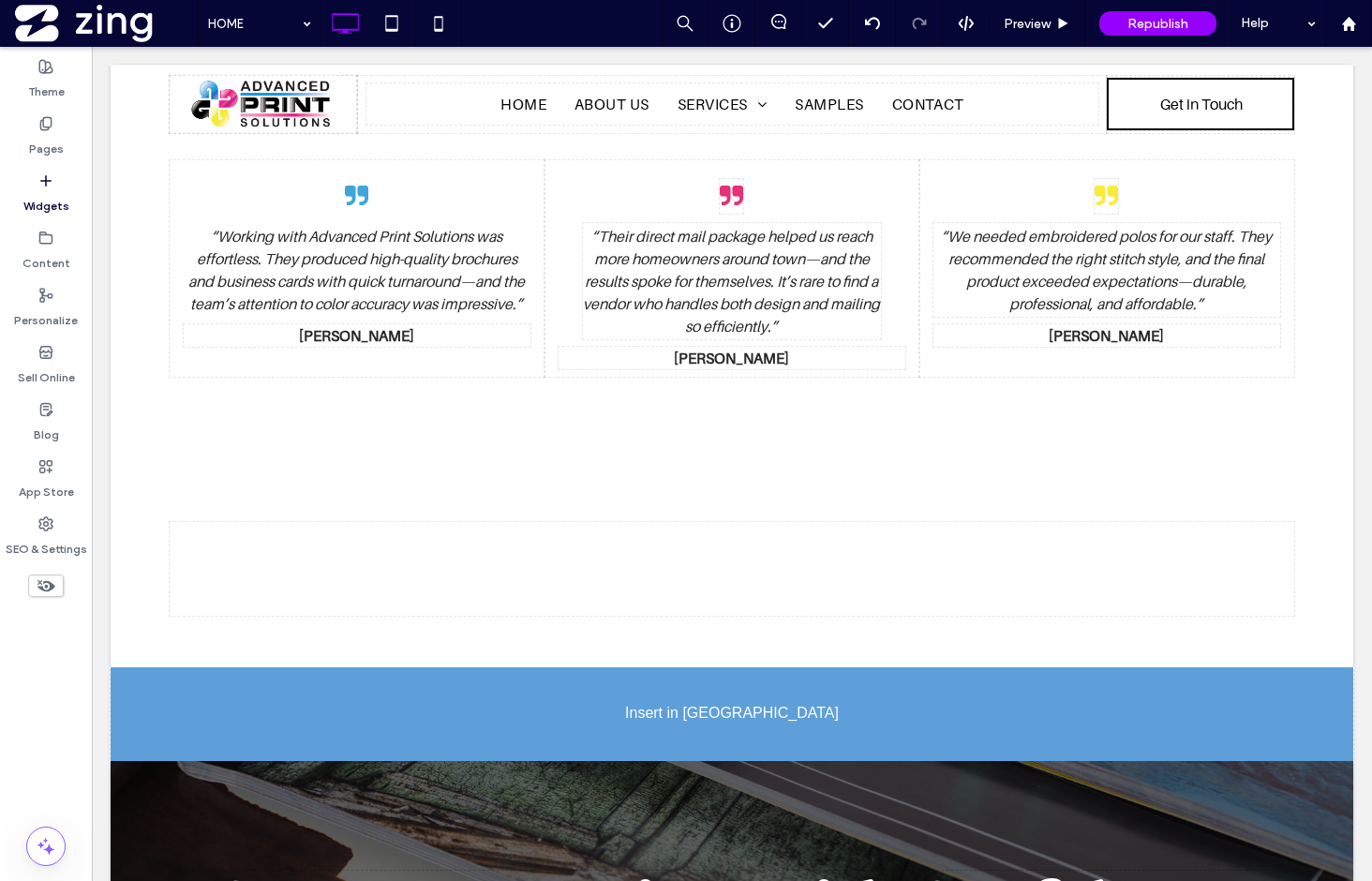
scroll to position [3289, 0]
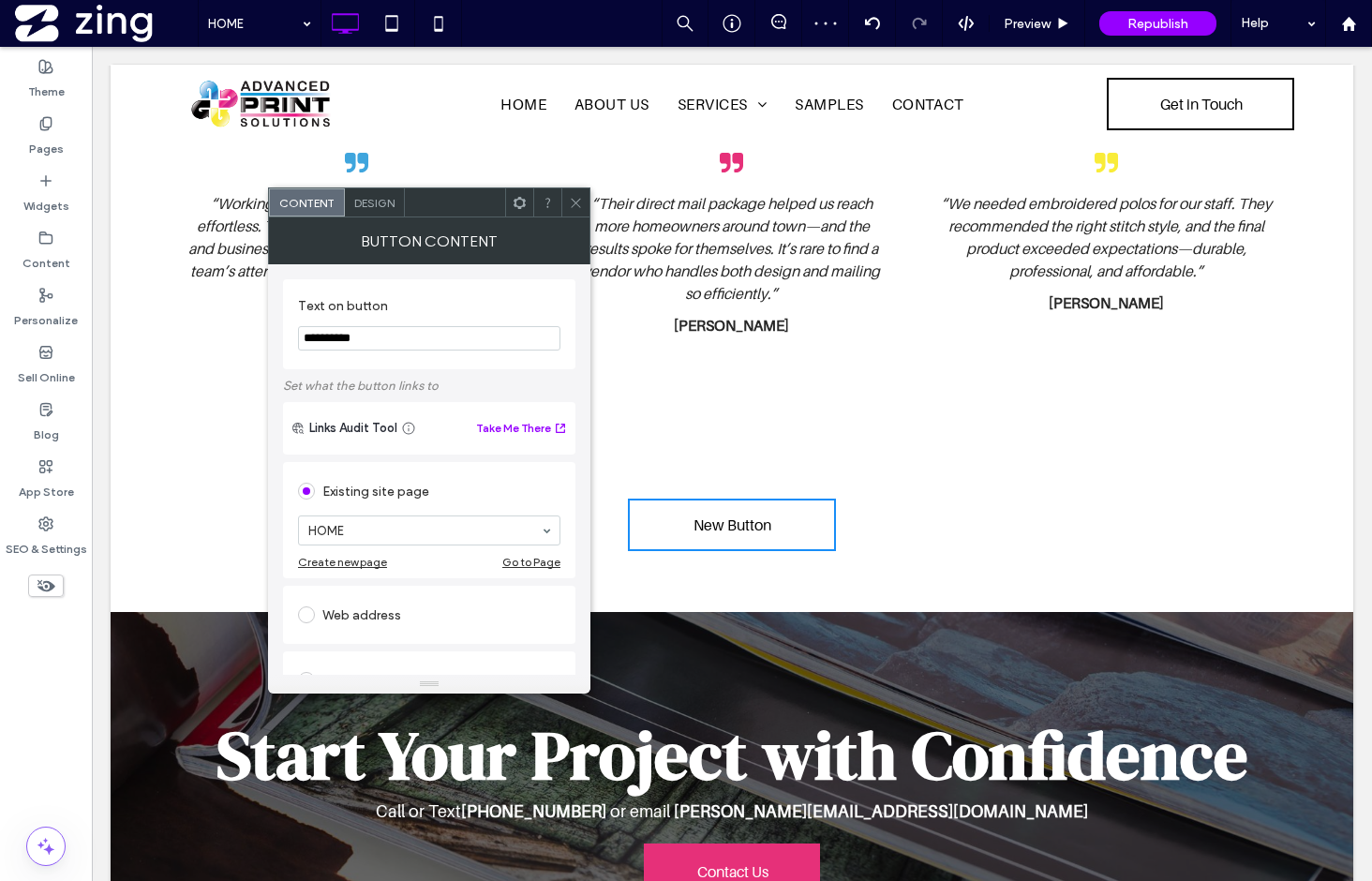
click at [574, 196] on icon at bounding box center [576, 202] width 15 height 15
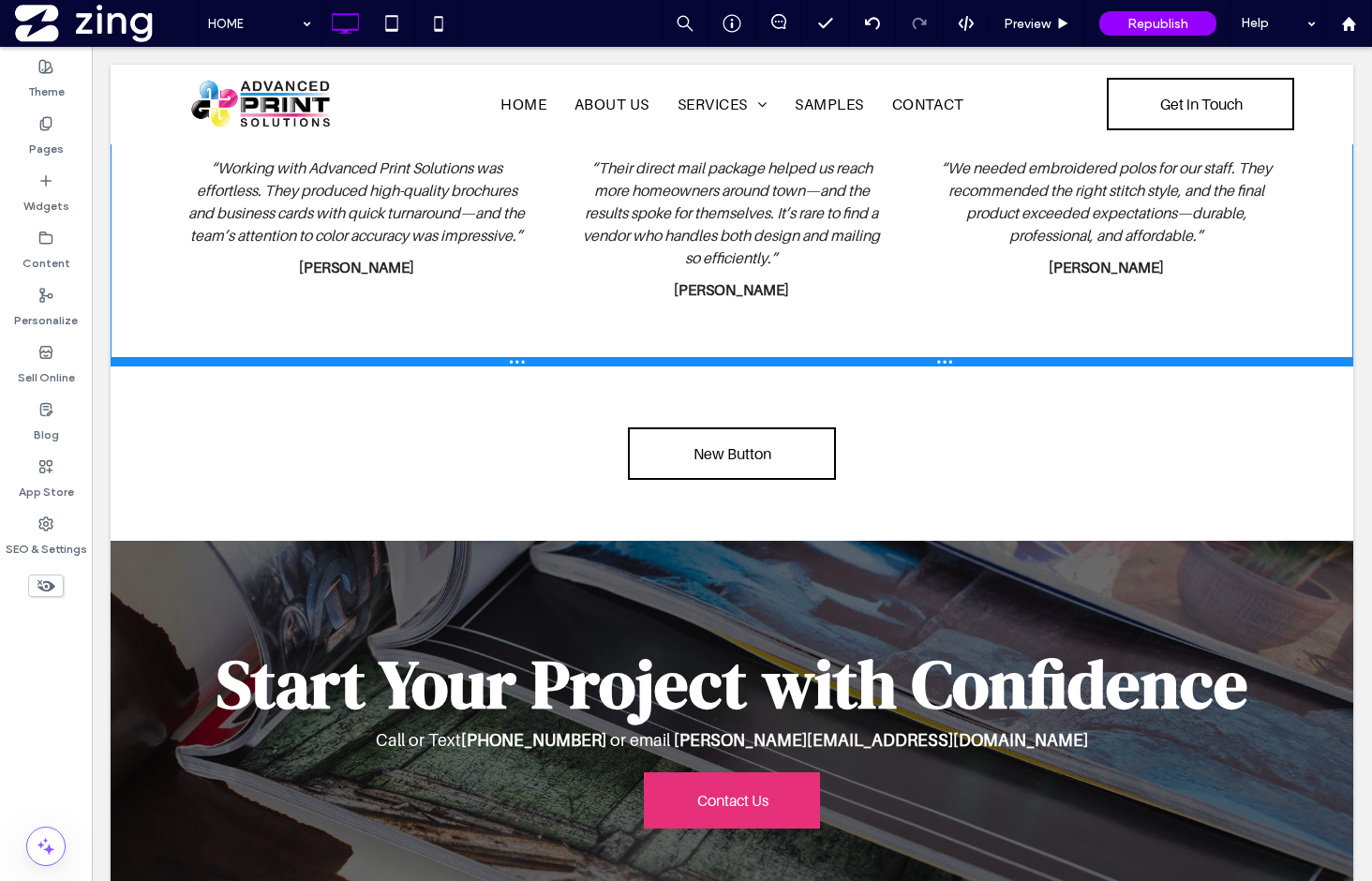
drag, startPoint x: 854, startPoint y: 405, endPoint x: 852, endPoint y: 329, distance: 76.0
click at [852, 357] on div at bounding box center [732, 362] width 1243 height 10
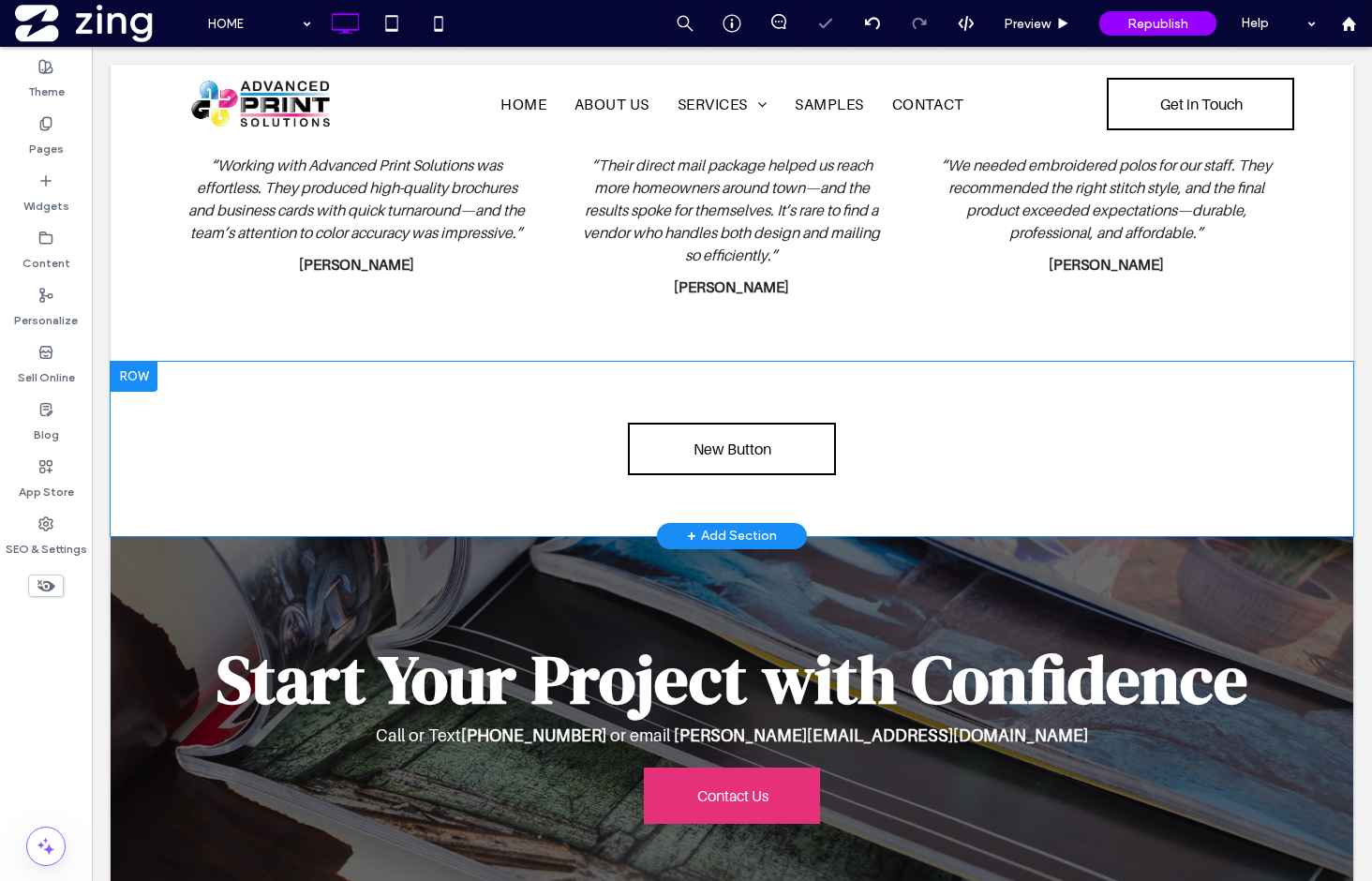
click at [856, 362] on div "Click To Paste Click To Paste New Button Row + Add Section" at bounding box center [732, 449] width 1243 height 174
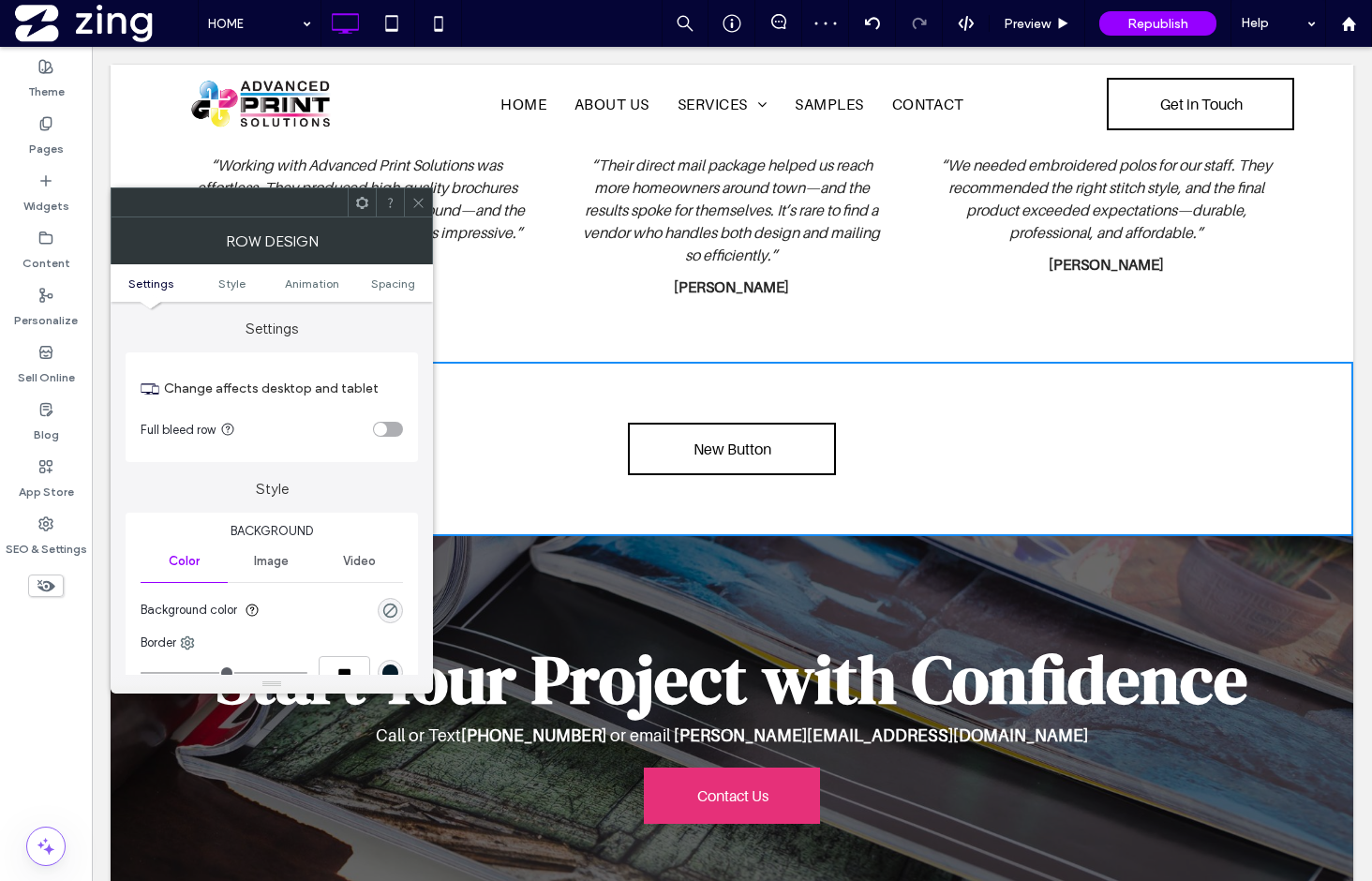
click at [424, 199] on icon at bounding box center [418, 202] width 15 height 15
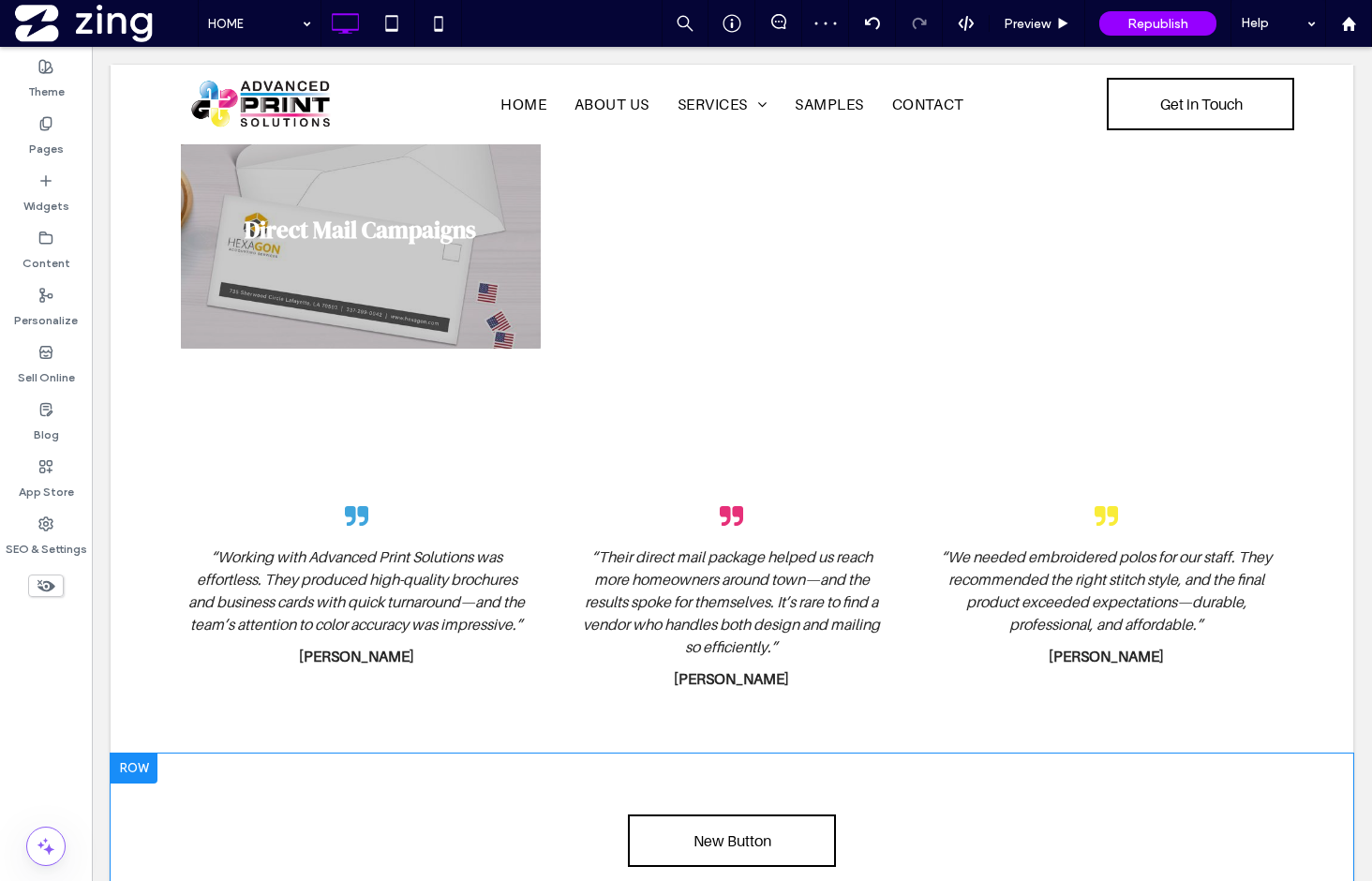
scroll to position [2894, 0]
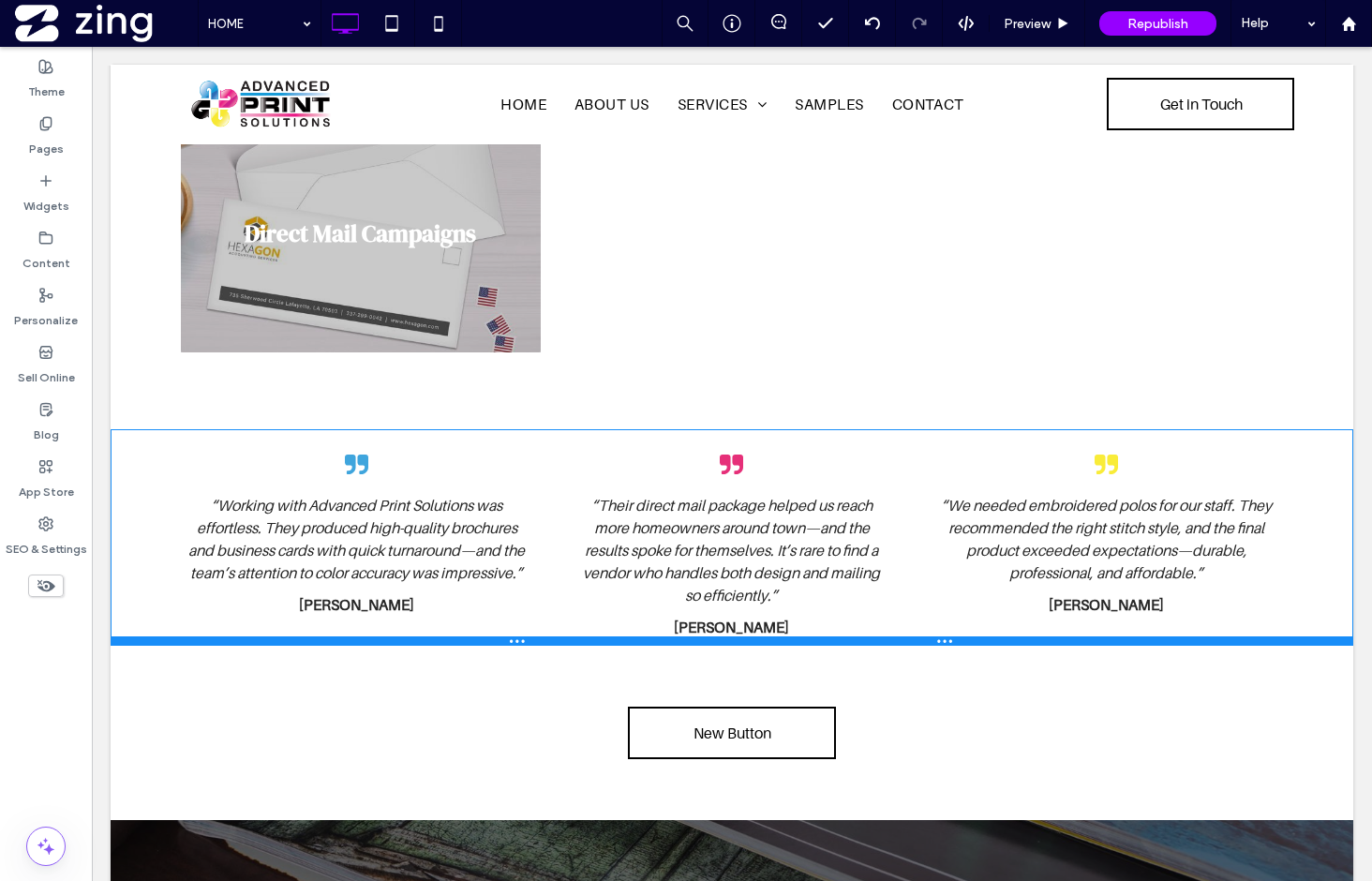
drag, startPoint x: 873, startPoint y: 721, endPoint x: 977, endPoint y: 653, distance: 124.3
click at [885, 636] on div at bounding box center [732, 641] width 1243 height 10
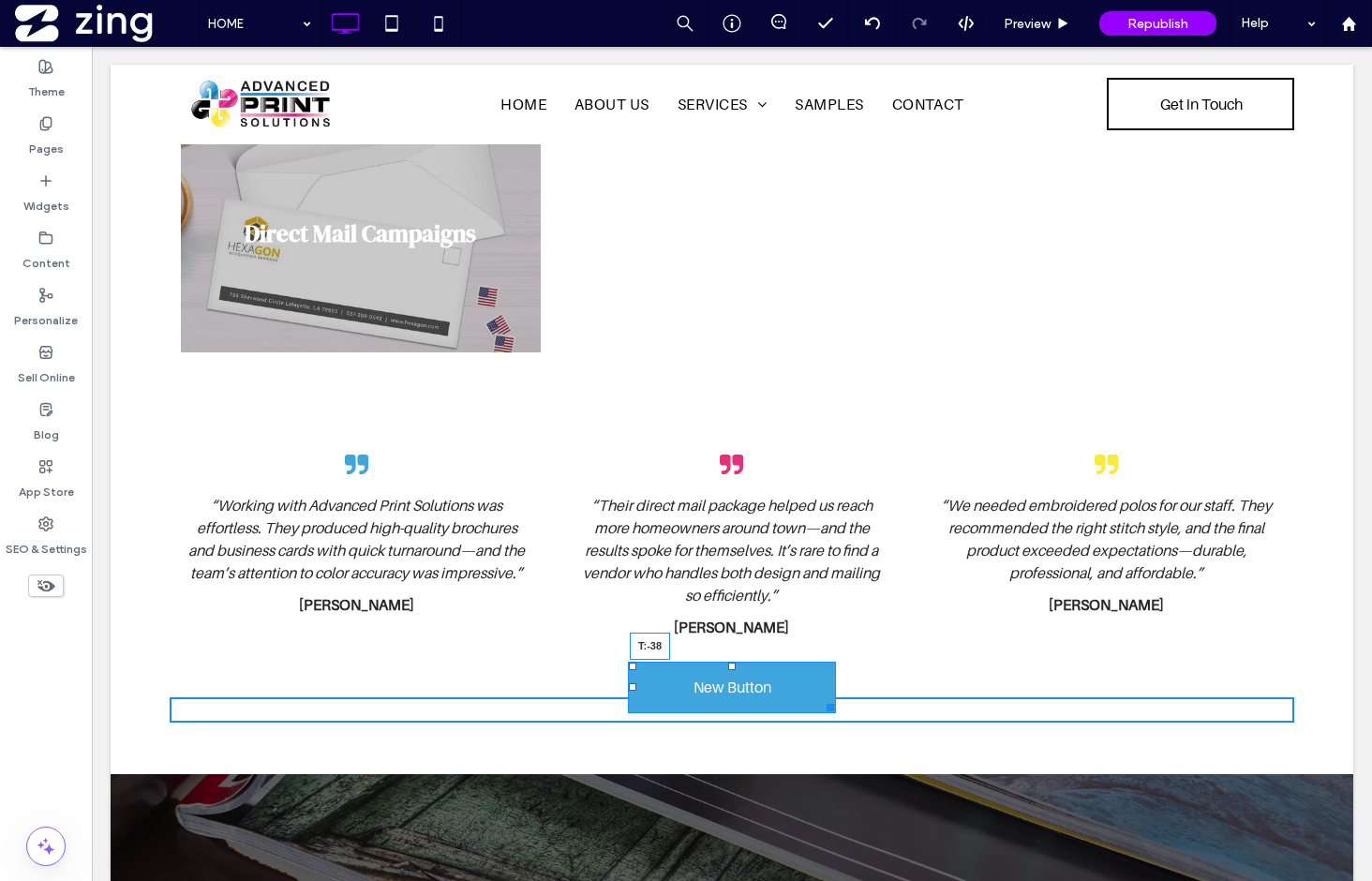
drag, startPoint x: 728, startPoint y: 679, endPoint x: 734, endPoint y: 633, distance: 46.4
click at [734, 662] on div at bounding box center [732, 666] width 8 height 8
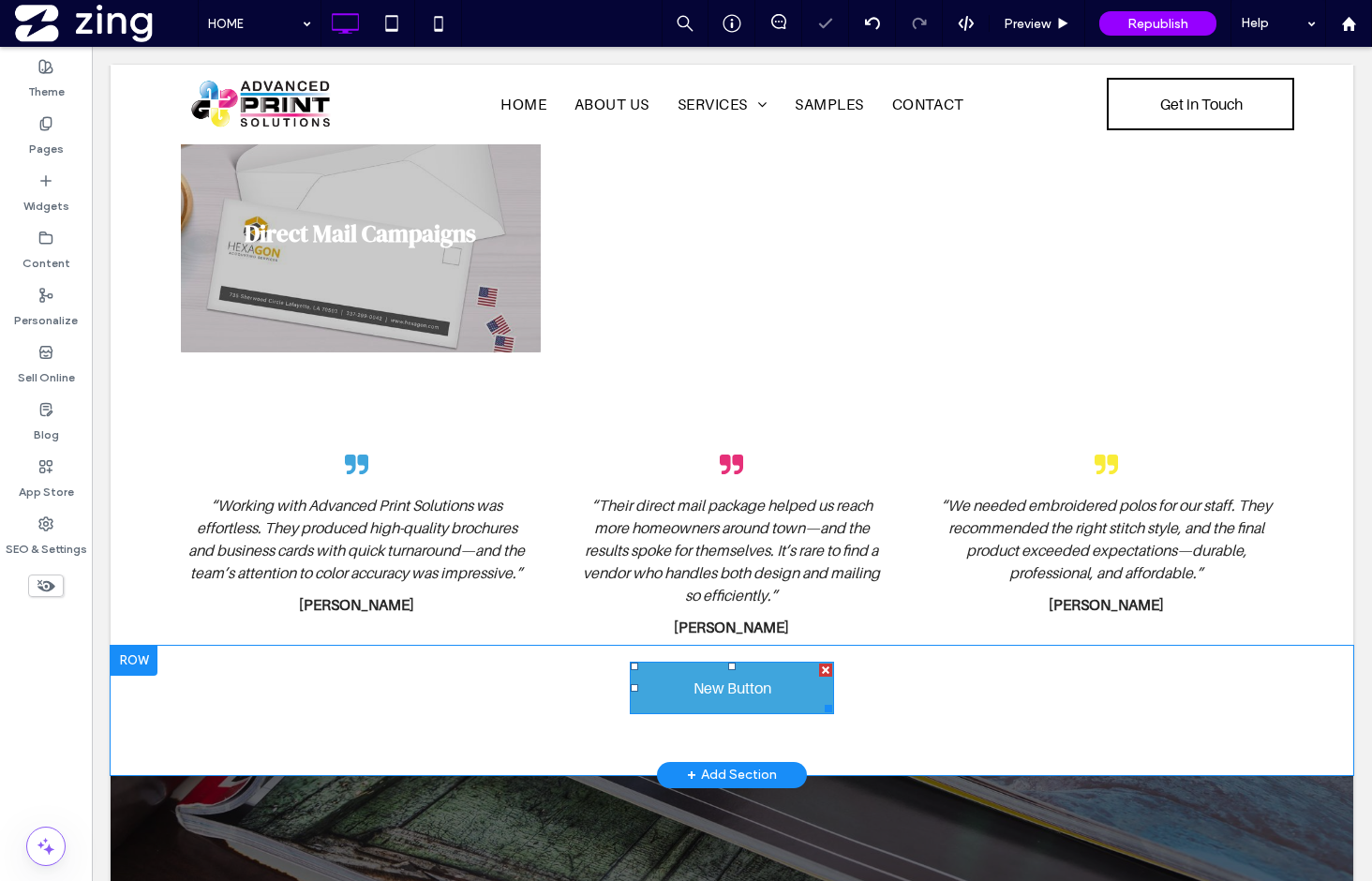
click at [747, 679] on span "New Button" at bounding box center [732, 687] width 77 height 18
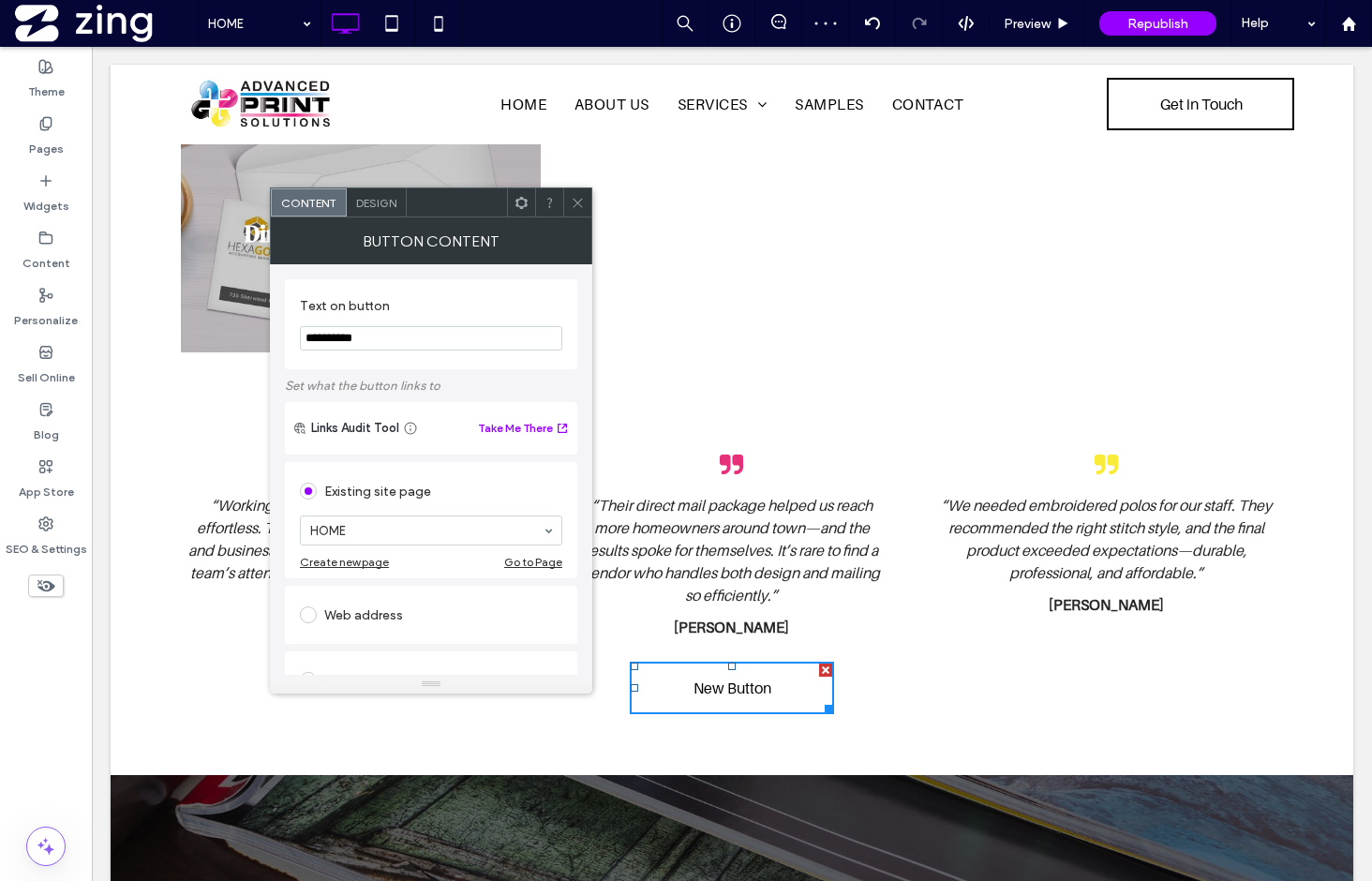
drag, startPoint x: 492, startPoint y: 384, endPoint x: 193, endPoint y: 334, distance: 303.2
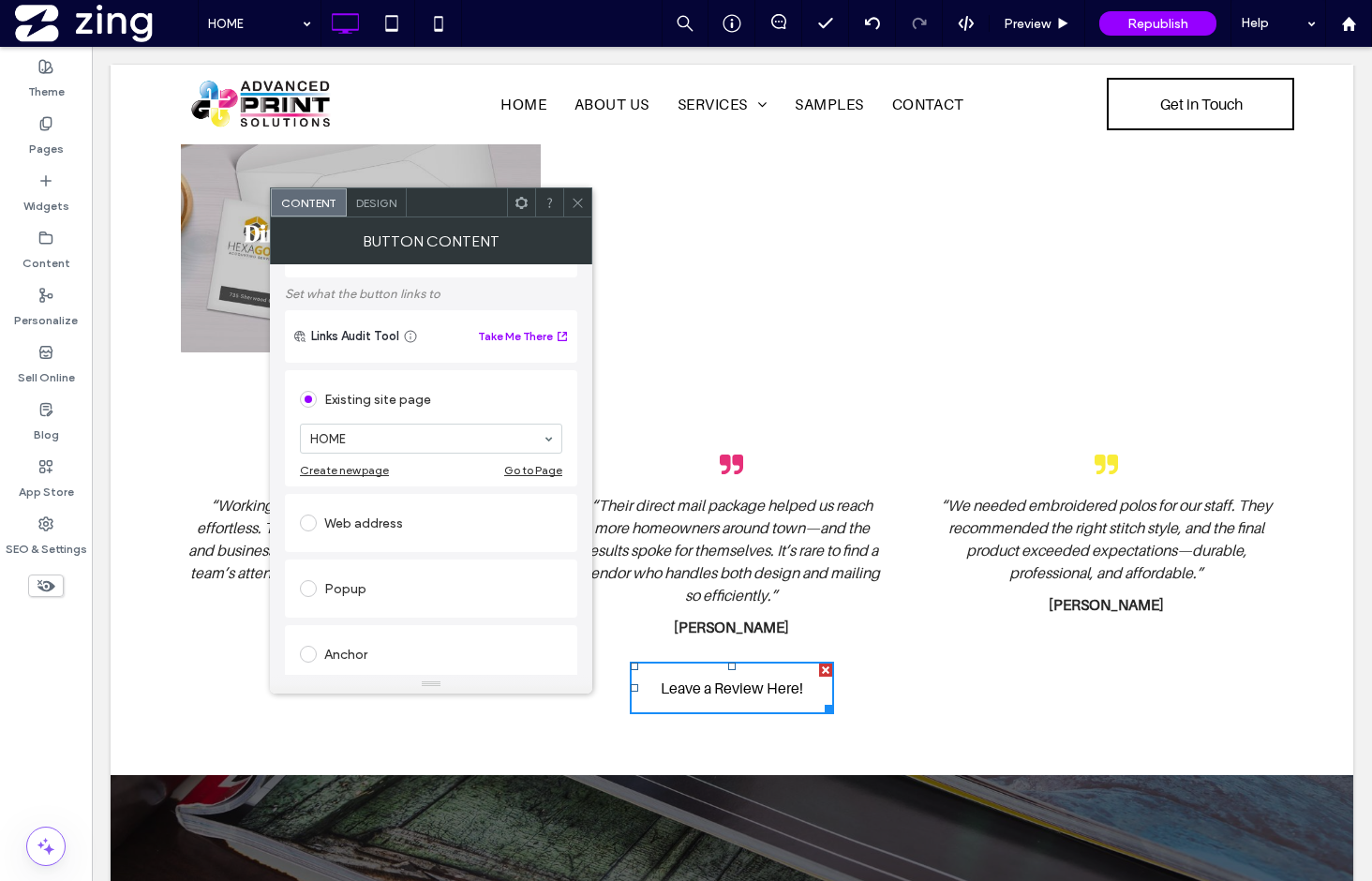
type input "**********"
click at [354, 519] on div "Web address" at bounding box center [431, 523] width 262 height 30
